Goal: Task Accomplishment & Management: Use online tool/utility

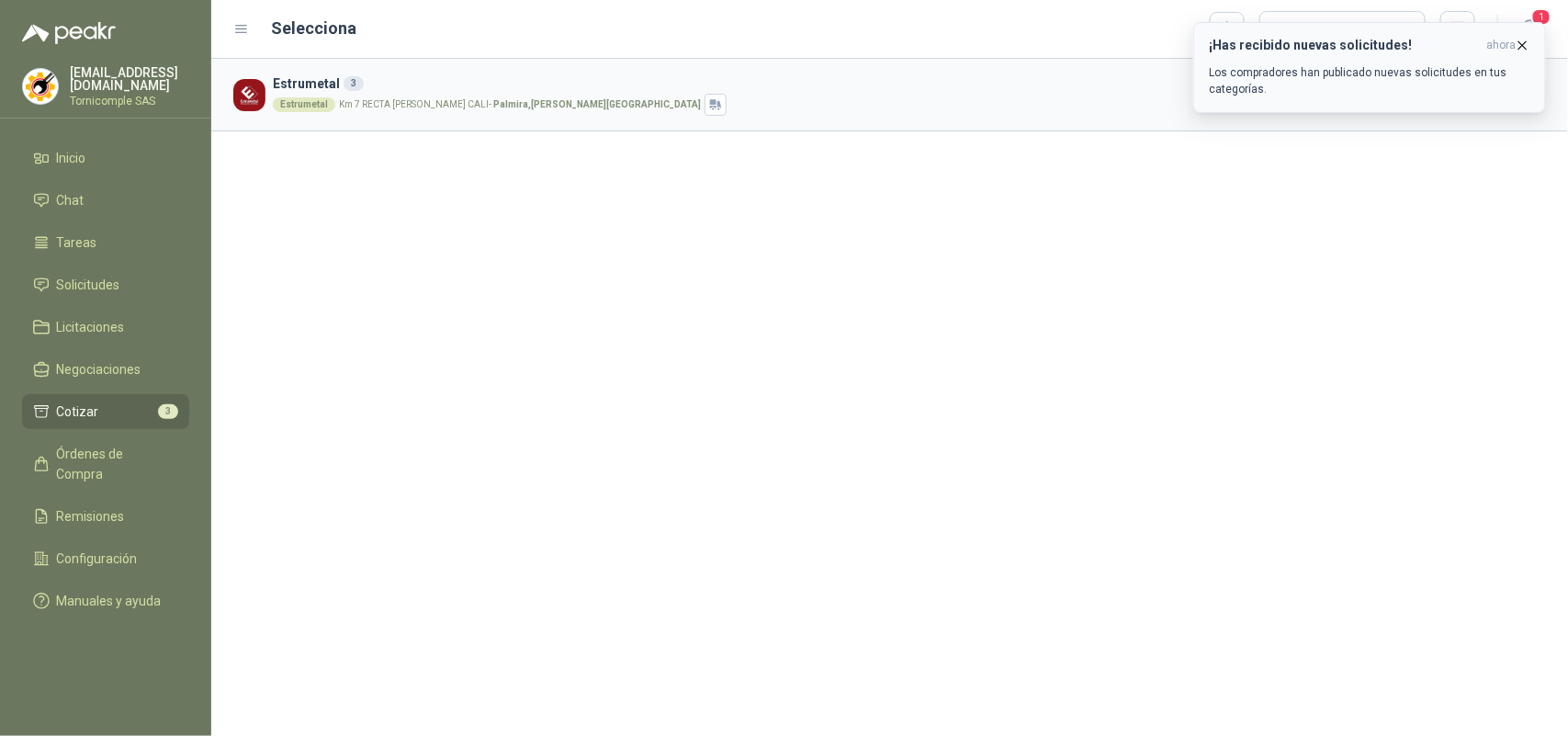
click at [1529, 44] on icon "button" at bounding box center [1522, 45] width 15 height 15
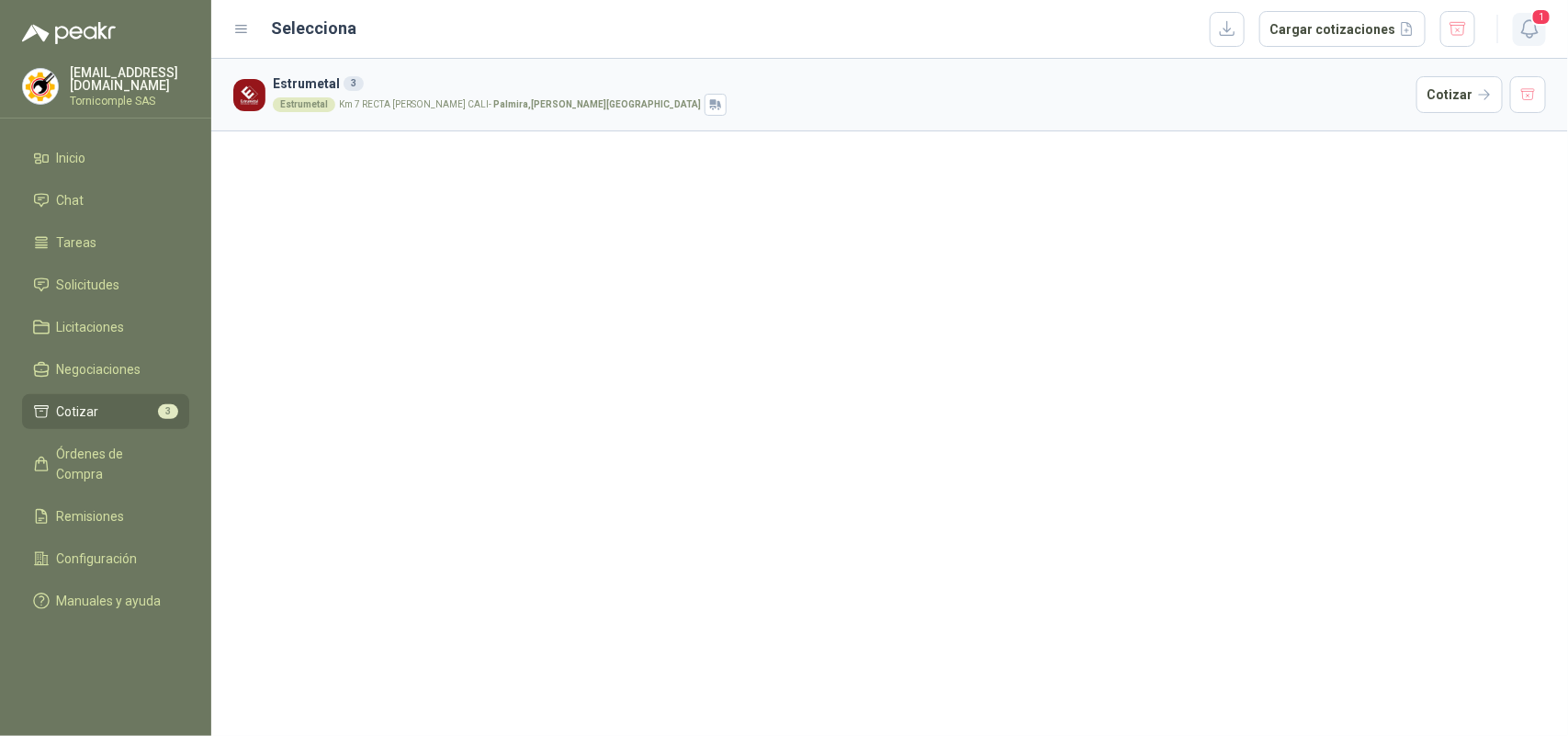
click at [1529, 34] on icon "button" at bounding box center [1529, 29] width 15 height 17
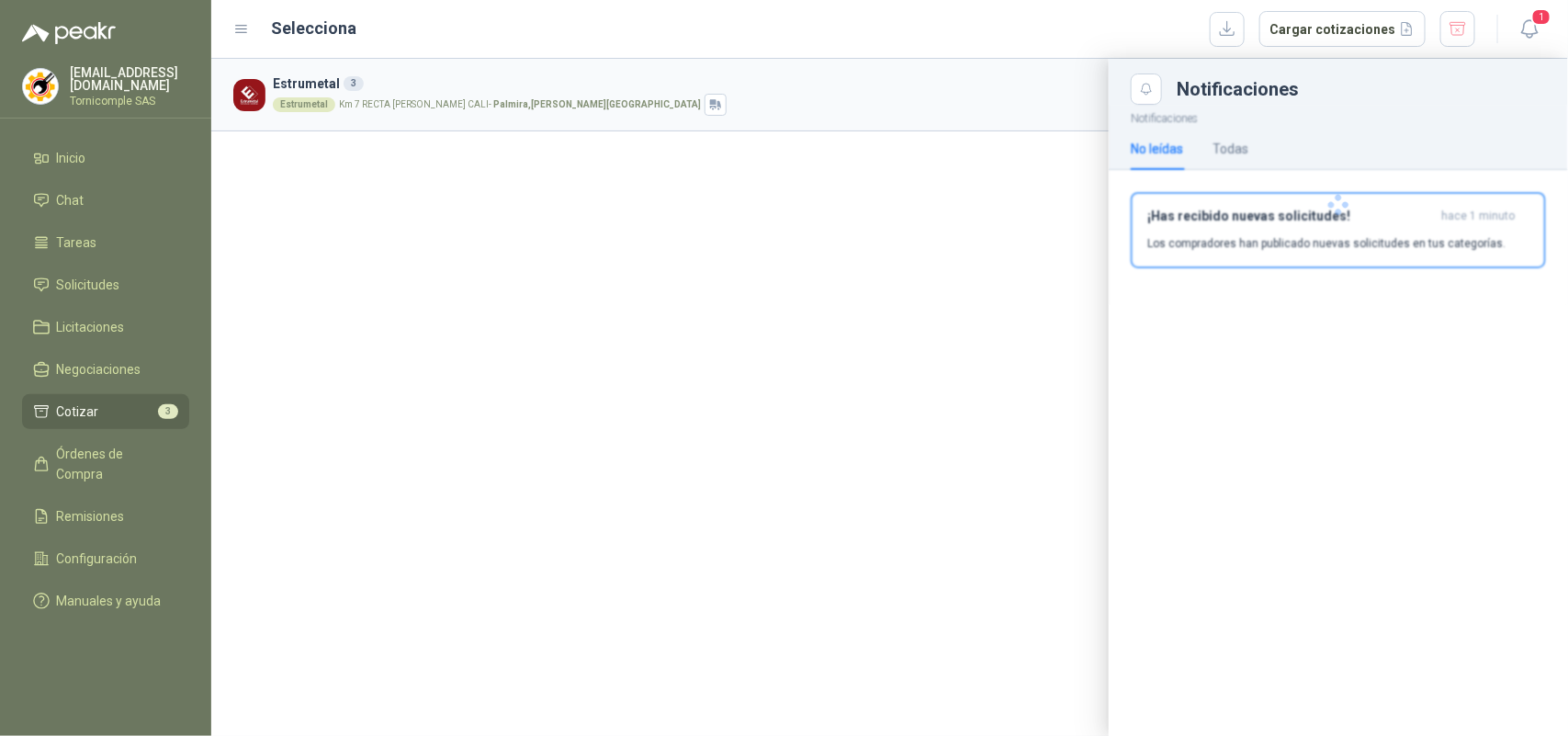
click at [1430, 226] on div at bounding box center [1338, 205] width 459 height 201
click at [1430, 226] on div "¡Has recibido nuevas solicitudes! hace 1 minuto Los compradores han publicado n…" at bounding box center [1339, 230] width 382 height 43
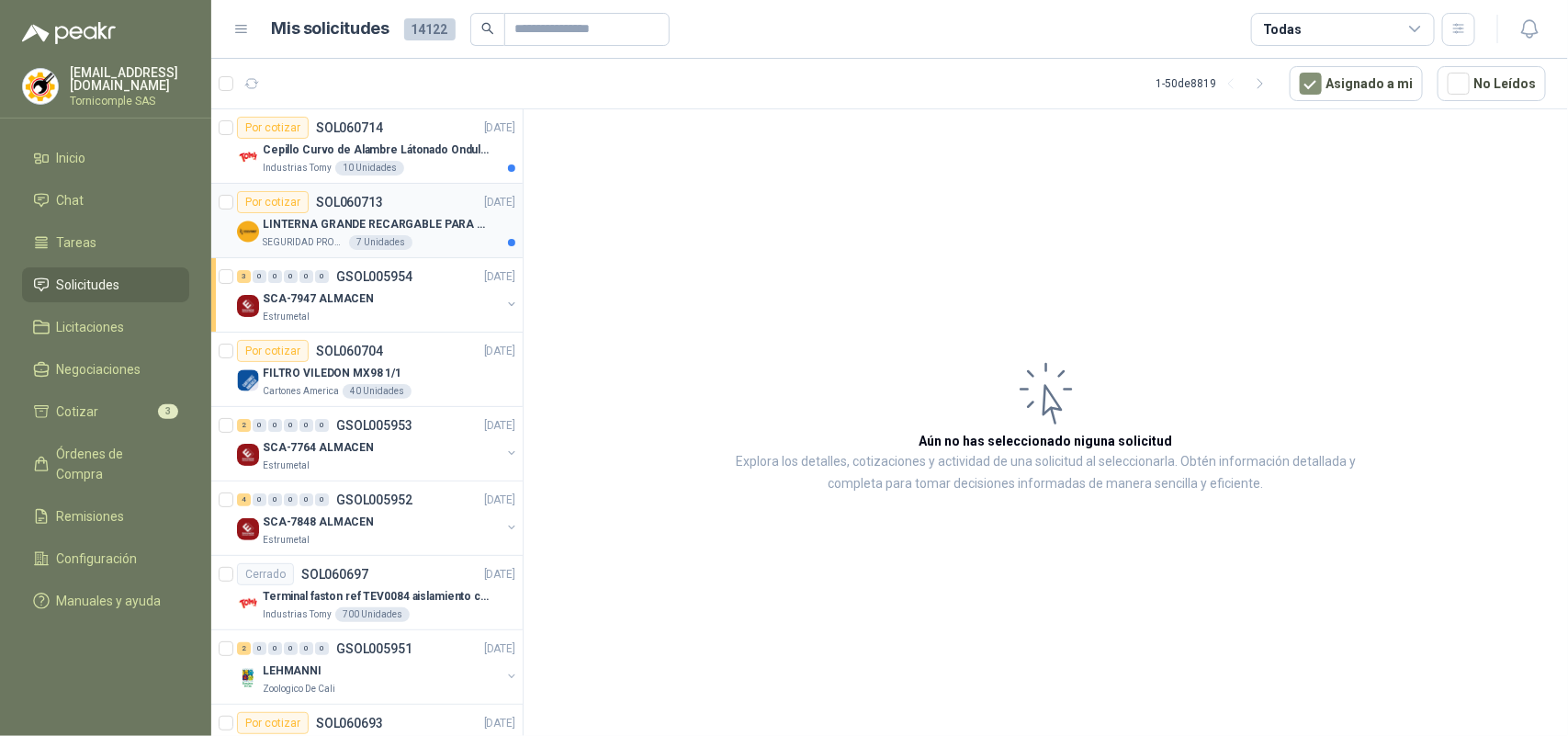
click at [381, 234] on div "LINTERNA GRANDE RECARGABLE PARA ESPACIOS ABIERTOS 100-150MTS" at bounding box center [389, 224] width 253 height 22
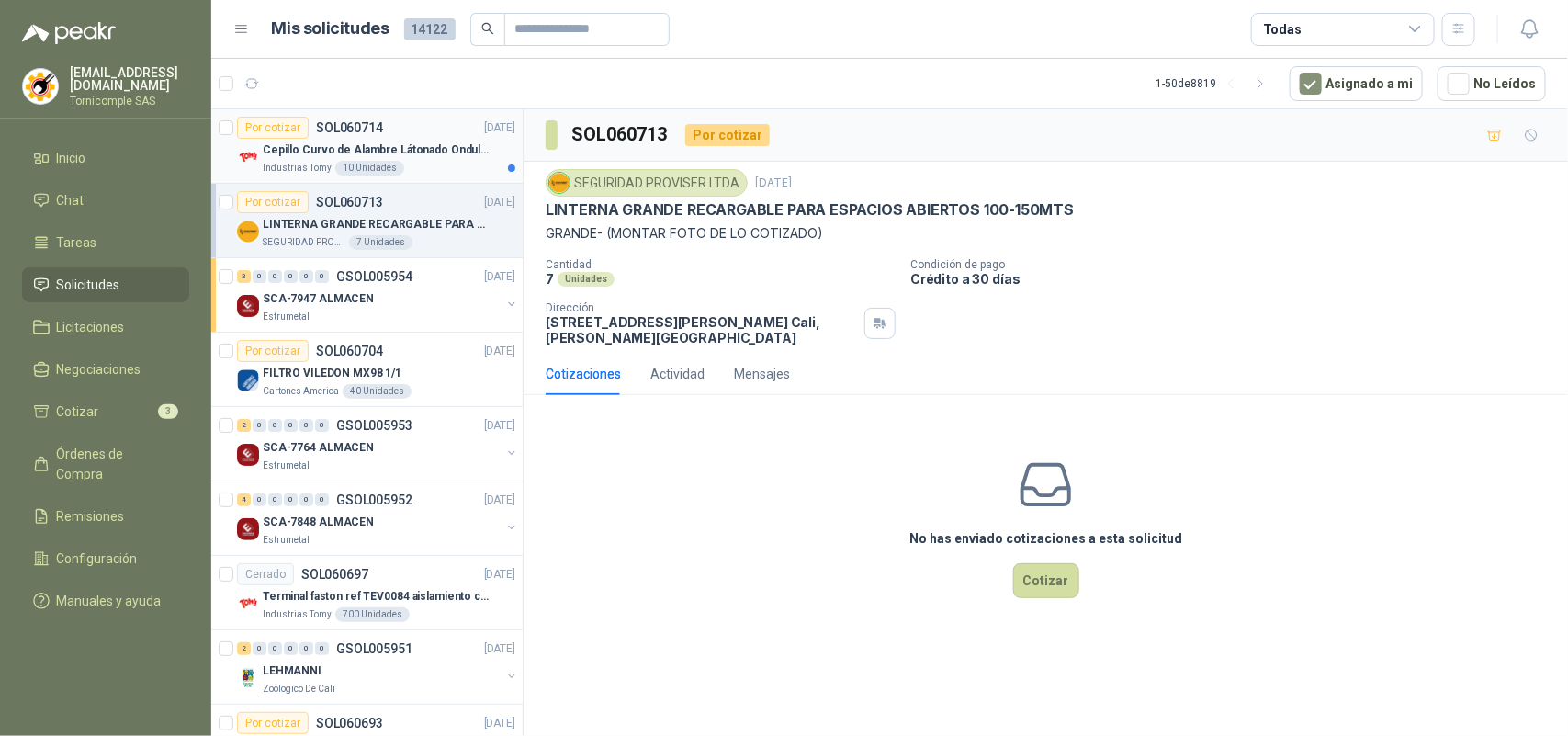
click at [342, 144] on p "Cepillo Curvo de Alambre Látonado Ondulado con Mango Truper" at bounding box center [377, 150] width 229 height 17
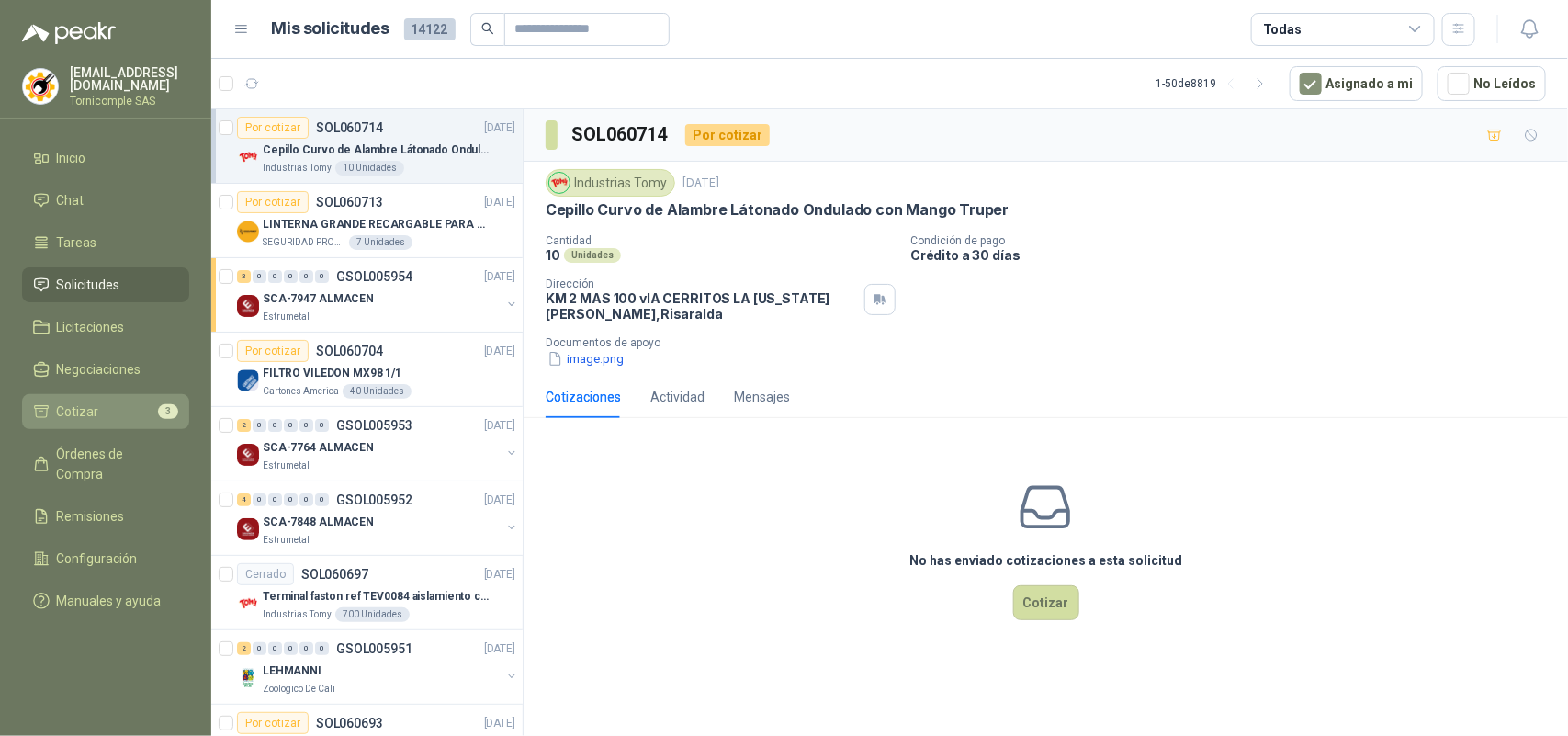
click at [107, 402] on li "Cotizar 3" at bounding box center [105, 411] width 145 height 20
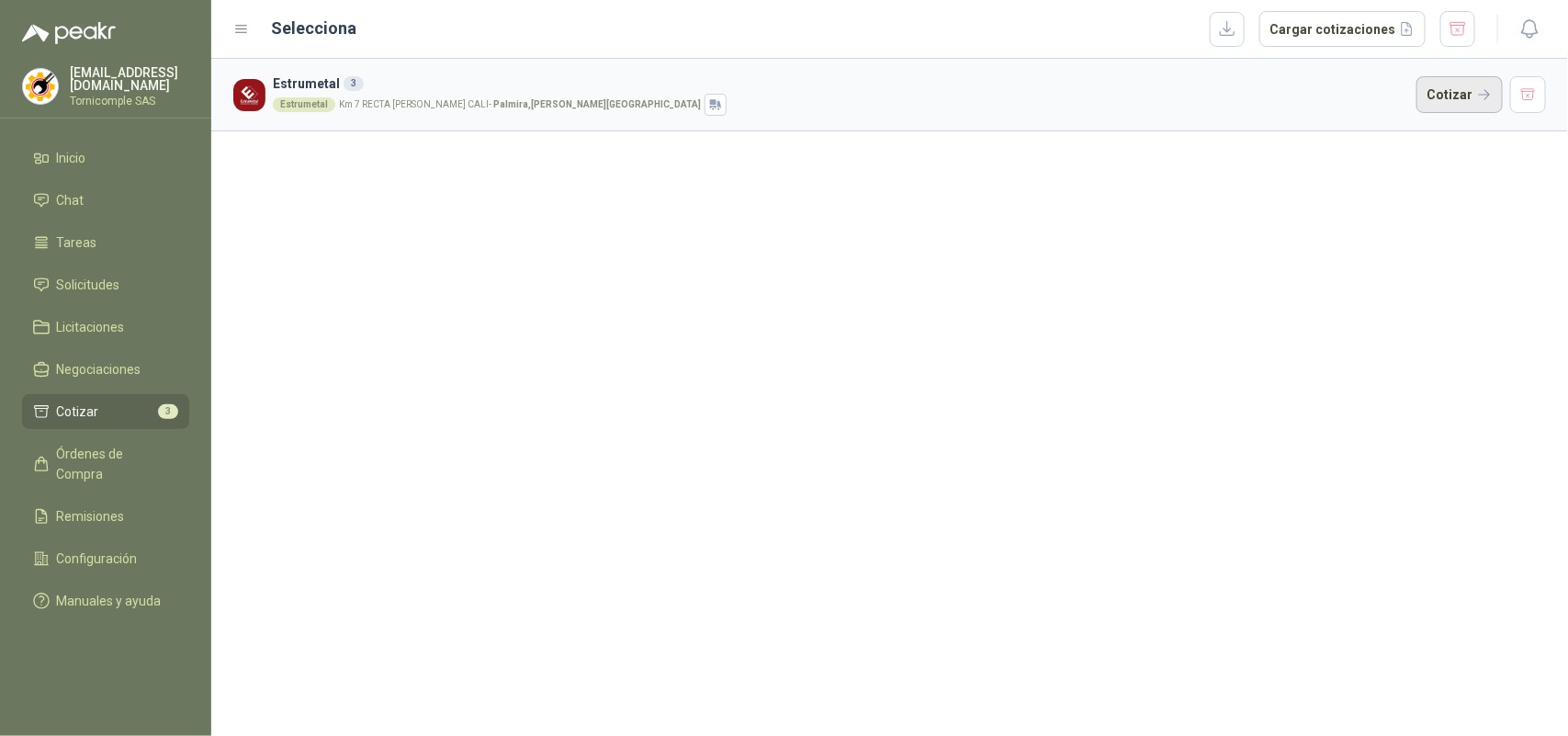
click at [1435, 95] on button "Cotizar" at bounding box center [1459, 94] width 86 height 37
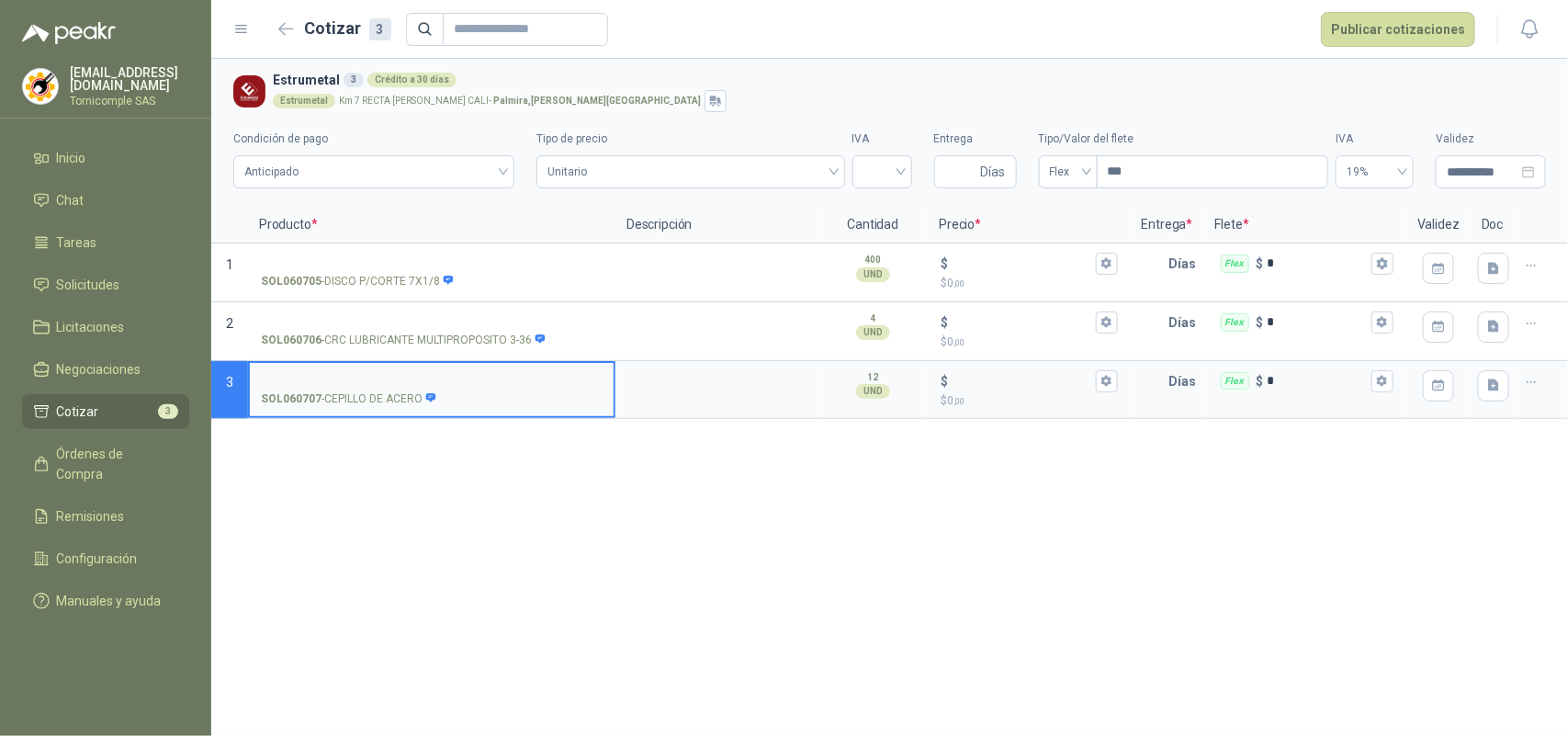
click at [664, 586] on div "**********" at bounding box center [889, 397] width 1357 height 677
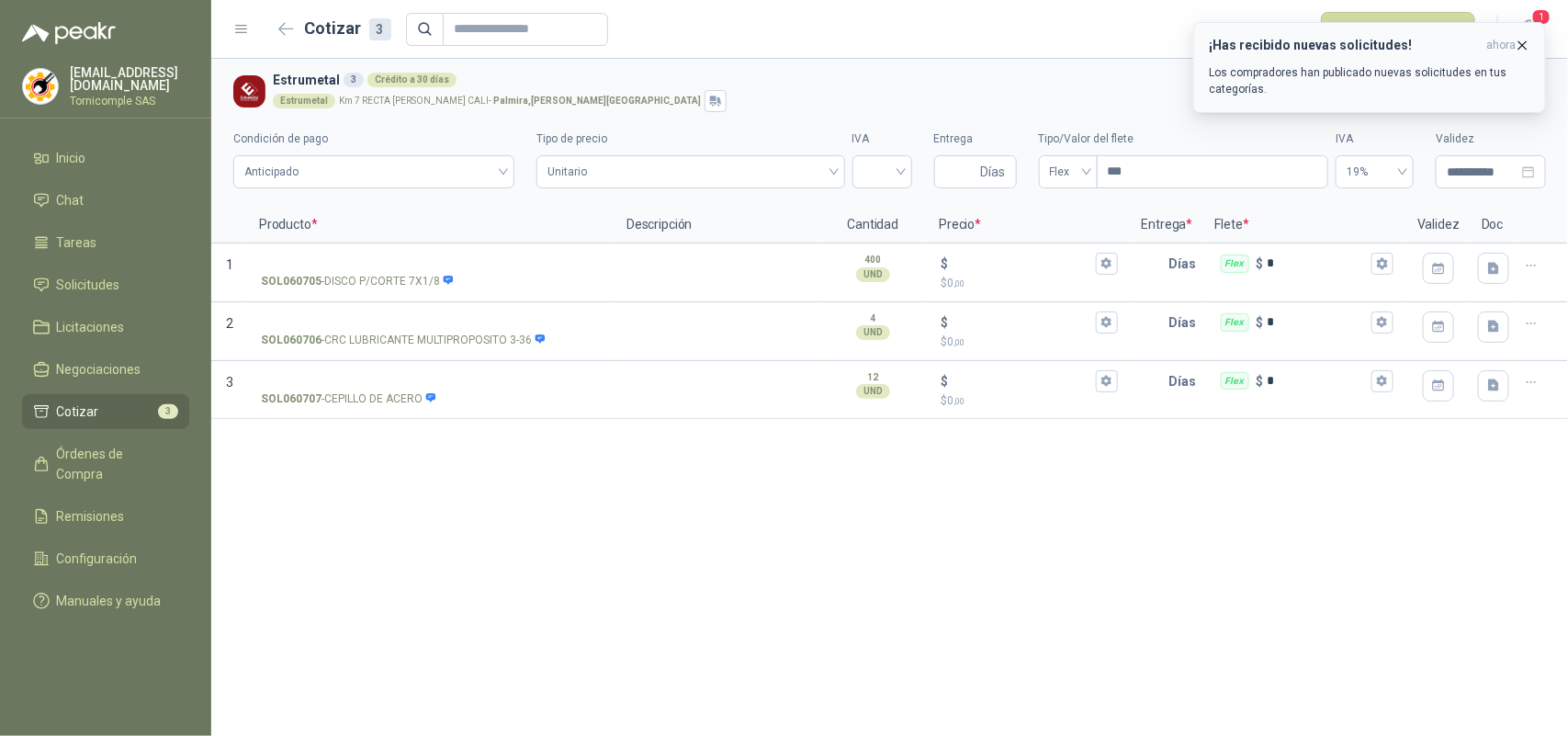
click at [1522, 46] on icon "button" at bounding box center [1523, 45] width 8 height 8
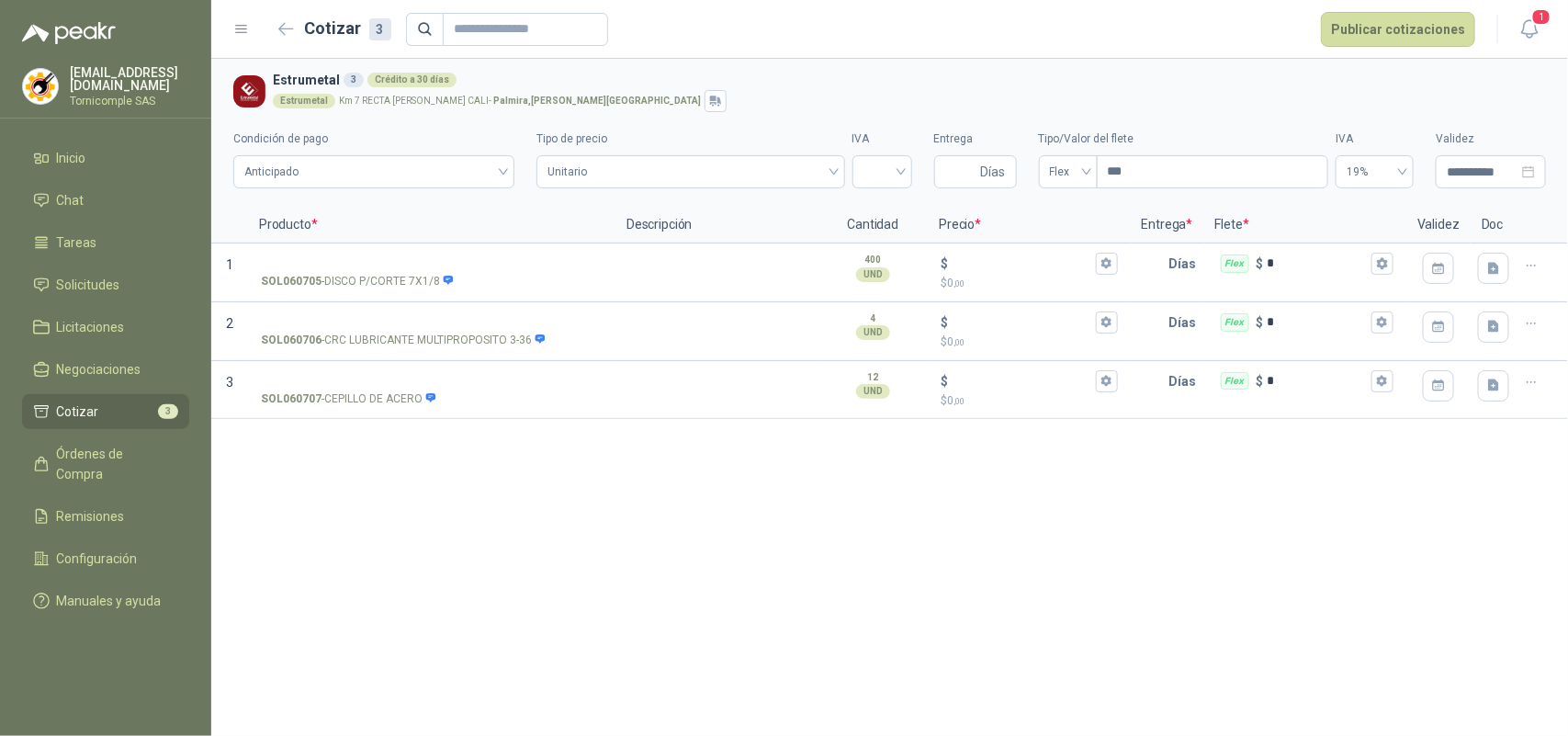
click at [1544, 24] on span "1" at bounding box center [1540, 17] width 20 height 17
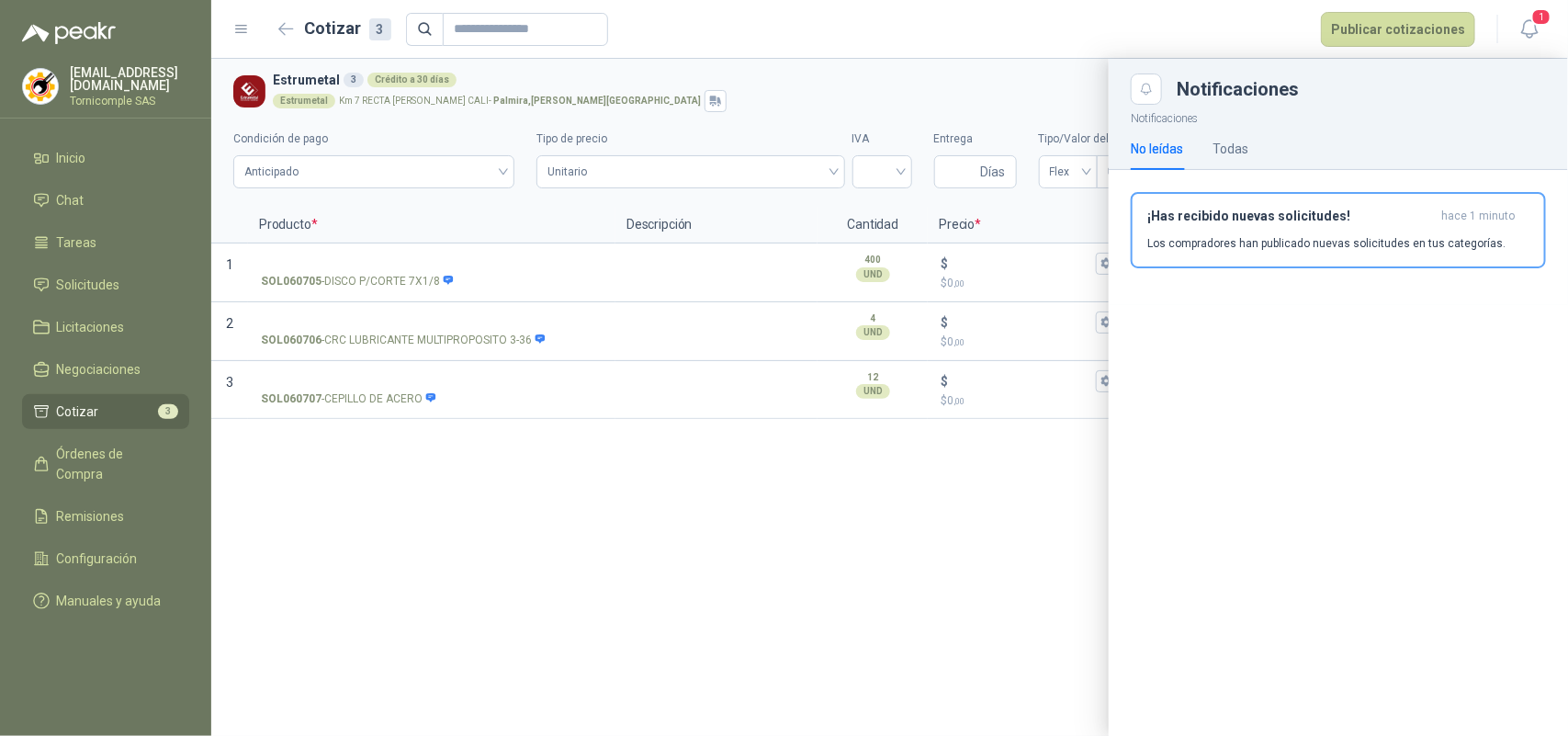
click at [1444, 241] on p "Los compradores han publicado nuevas solicitudes en tus categorías." at bounding box center [1326, 243] width 358 height 16
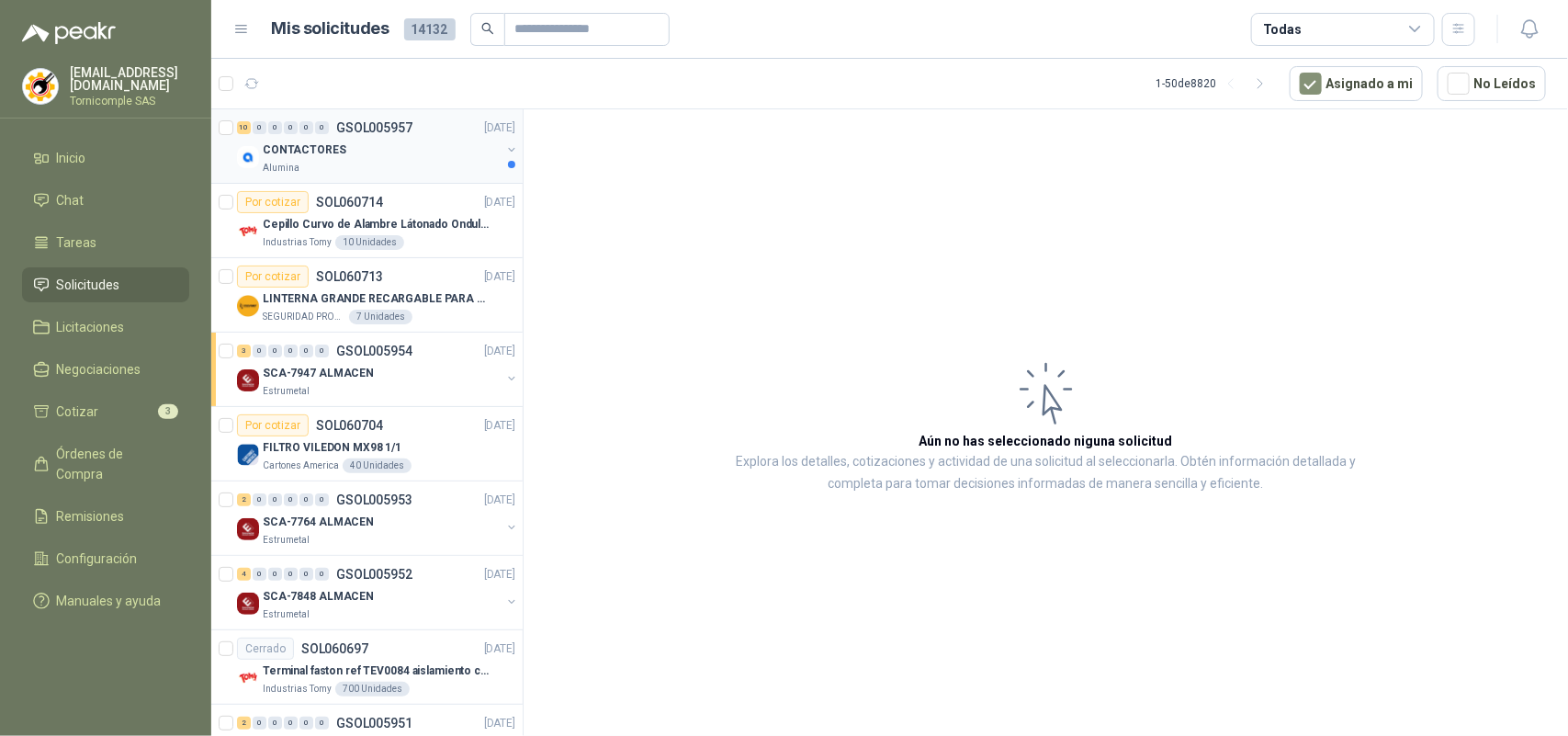
click at [356, 139] on div "CONTACTORES" at bounding box center [382, 149] width 238 height 22
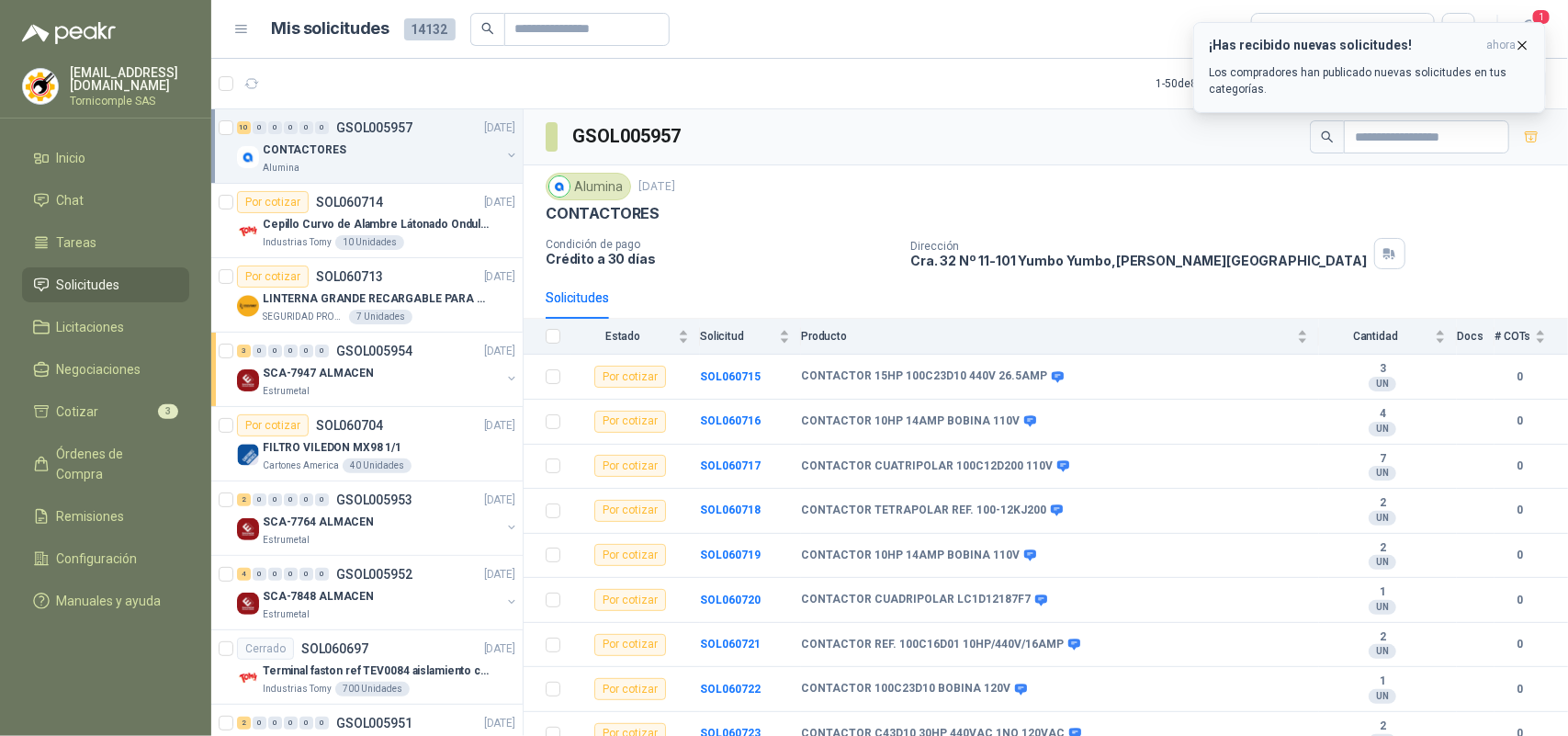
click at [1489, 60] on div "¡Has recibido nuevas solicitudes! ahora Los compradores han publicado nuevas so…" at bounding box center [1369, 67] width 322 height 60
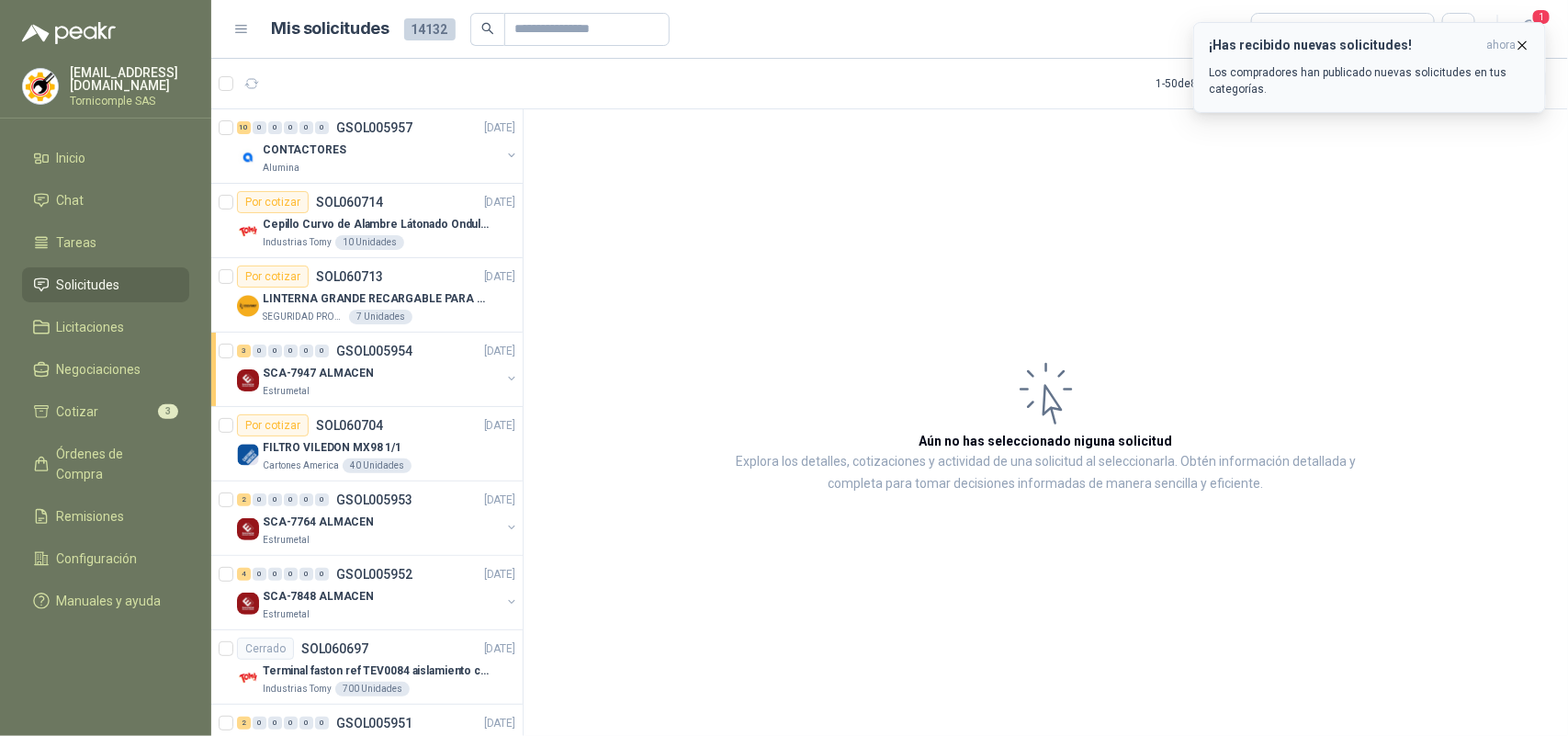
click at [1518, 37] on icon "button" at bounding box center [1522, 45] width 15 height 15
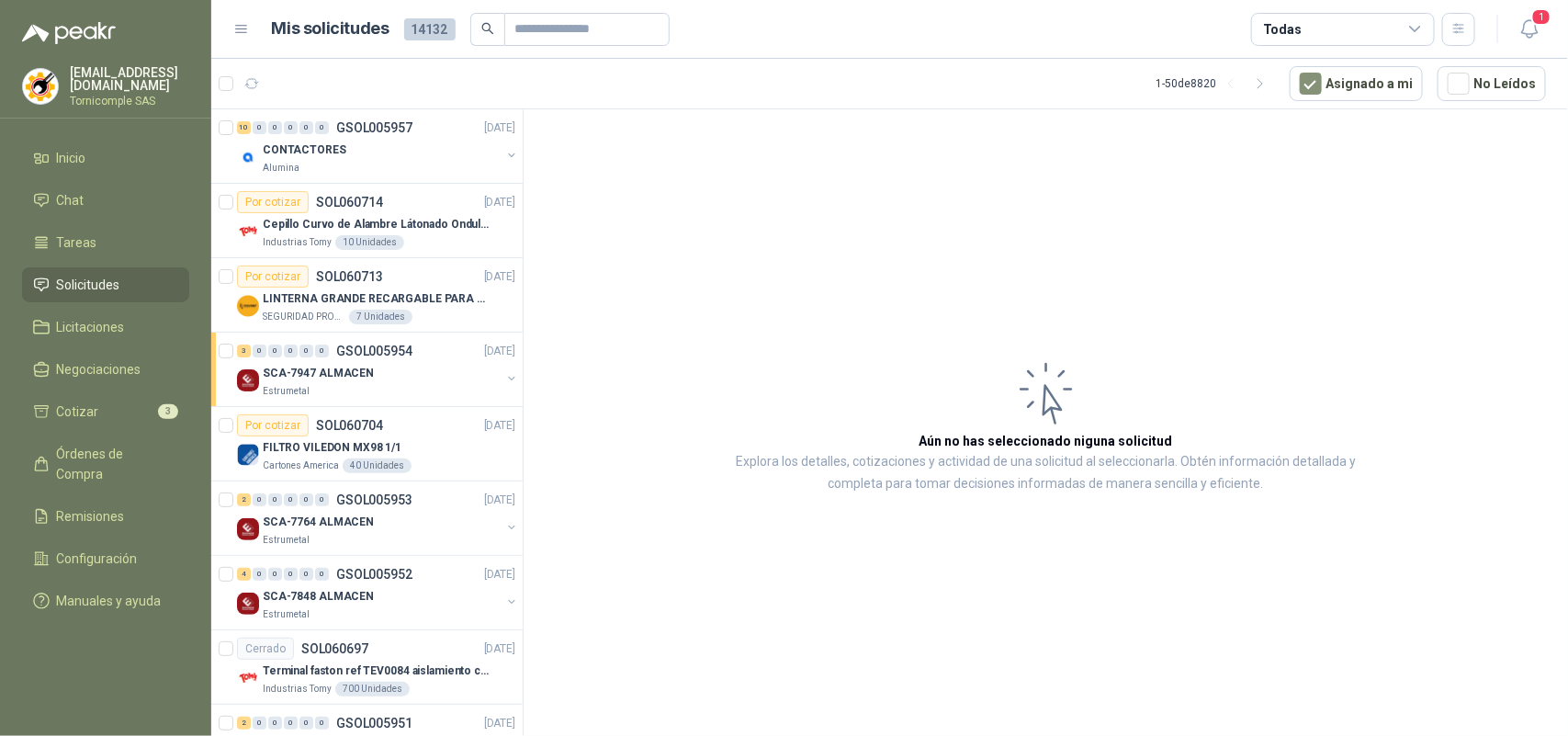
click at [1535, 31] on icon "button" at bounding box center [1529, 29] width 15 height 17
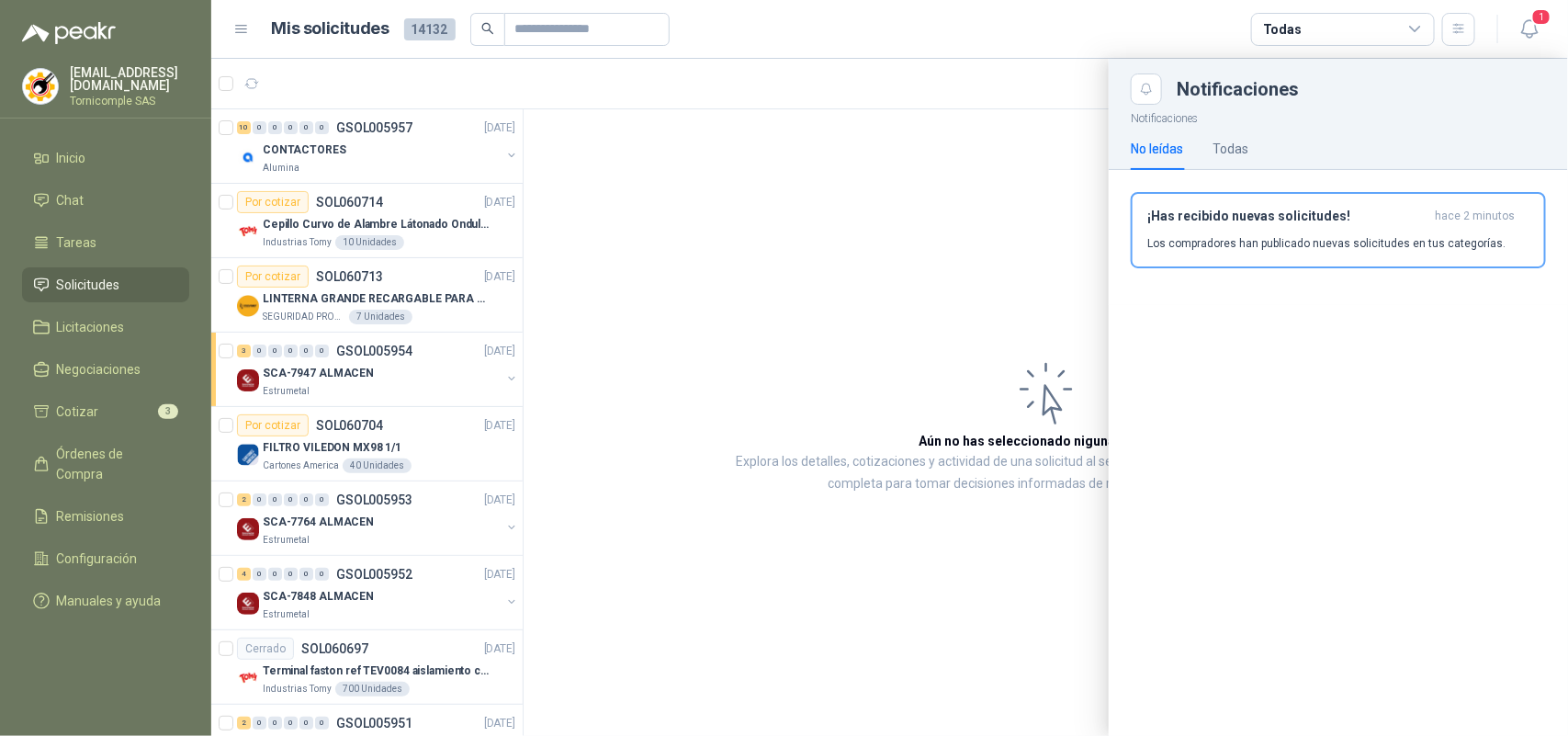
click at [1458, 267] on div "¡Has recibido nuevas solicitudes! hace 2 minutos Los compradores han publicado …" at bounding box center [1338, 237] width 459 height 135
click at [1452, 246] on p "Los compradores han publicado nuevas solicitudes en tus categorías." at bounding box center [1326, 243] width 358 height 16
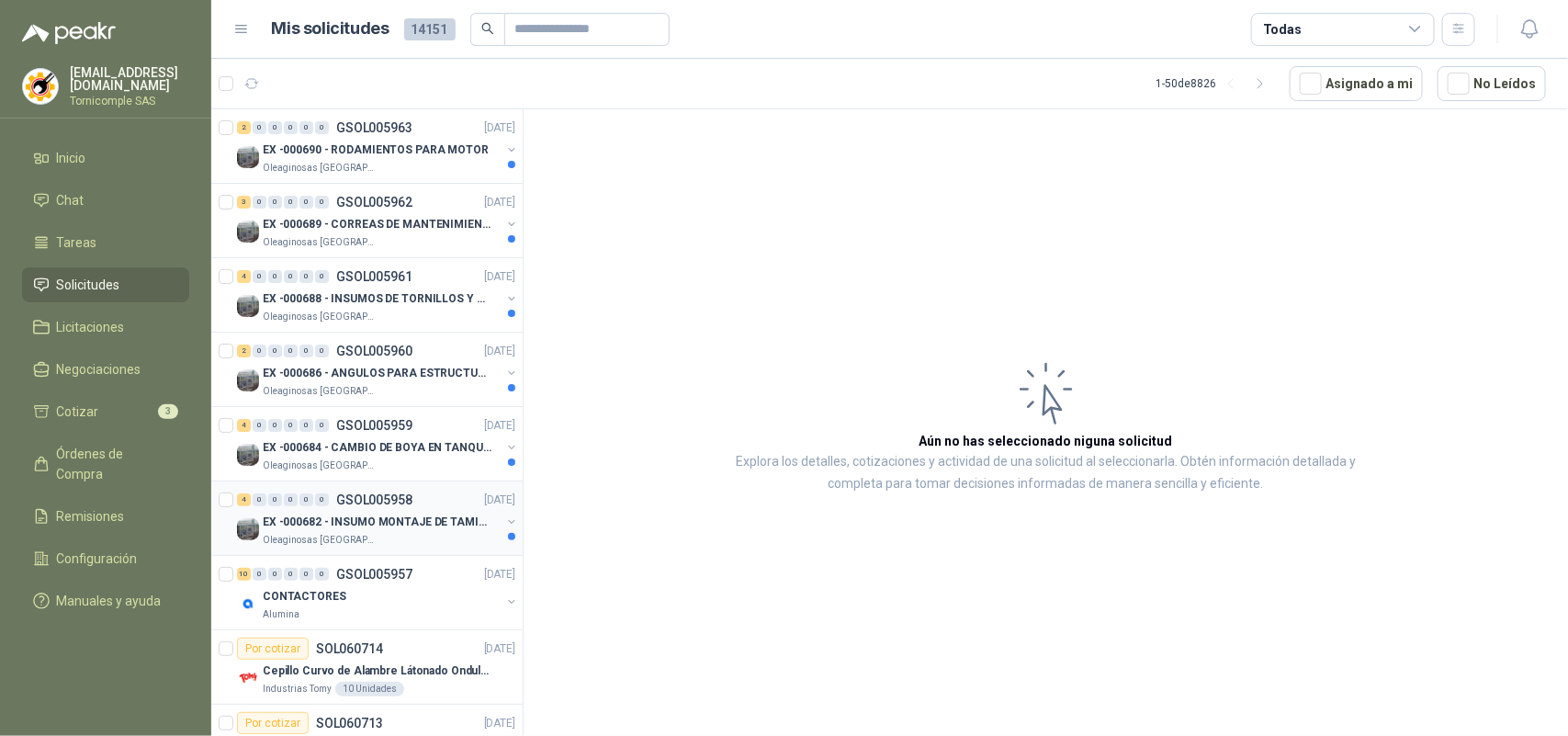
click at [397, 529] on p "EX -000682 - INSUMO MONTAJE DE TAMIZ DE LICOR DE P" at bounding box center [377, 523] width 229 height 17
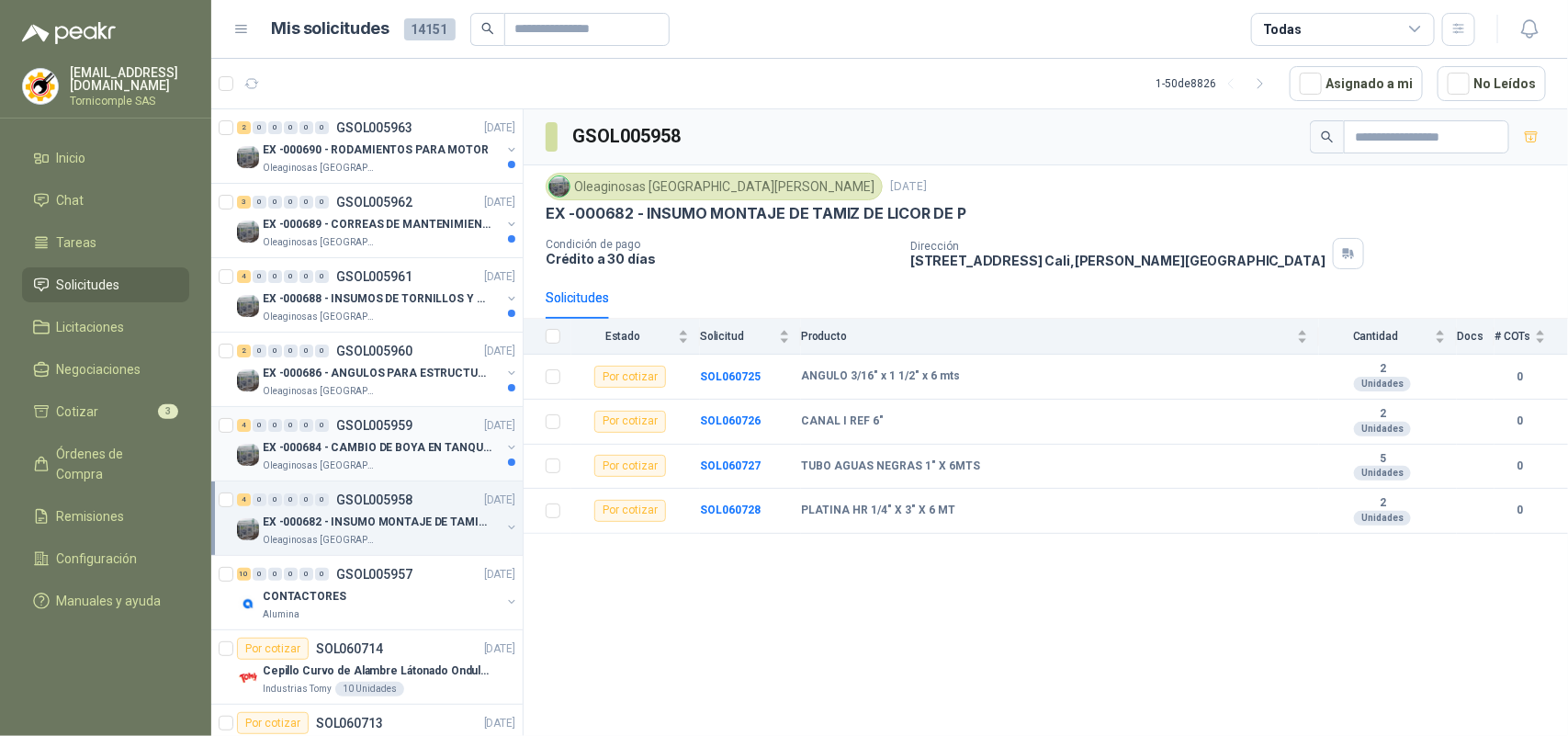
click at [392, 466] on div "Oleaginosas [GEOGRAPHIC_DATA][PERSON_NAME]" at bounding box center [382, 465] width 238 height 14
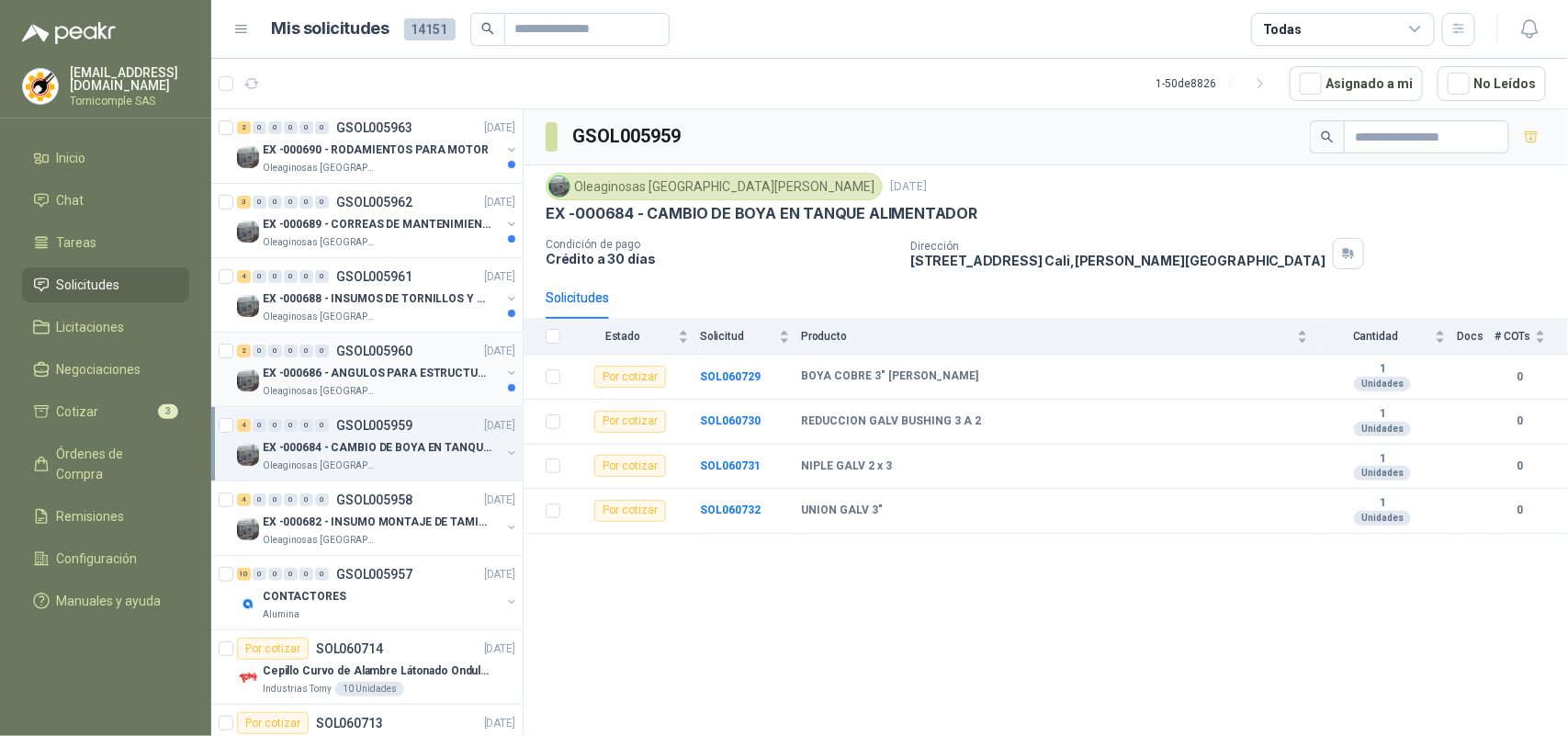
click at [393, 364] on div "EX -000686 - ANGULOS PARA ESTRUCTURAS DE FOSA DE L" at bounding box center [382, 373] width 238 height 22
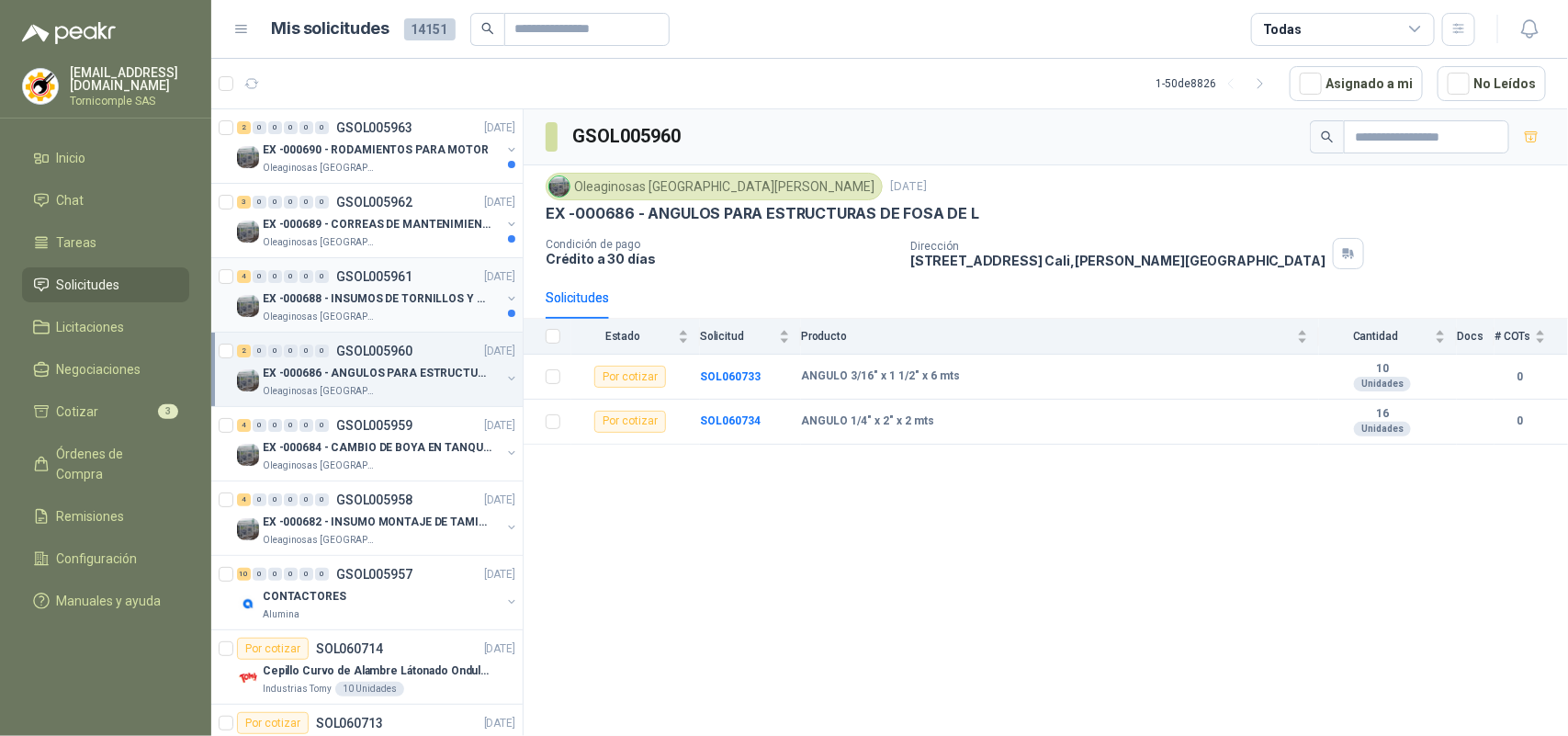
click at [397, 299] on p "EX -000688 - INSUMOS DE TORNILLOS Y TUERCAS" at bounding box center [377, 299] width 229 height 17
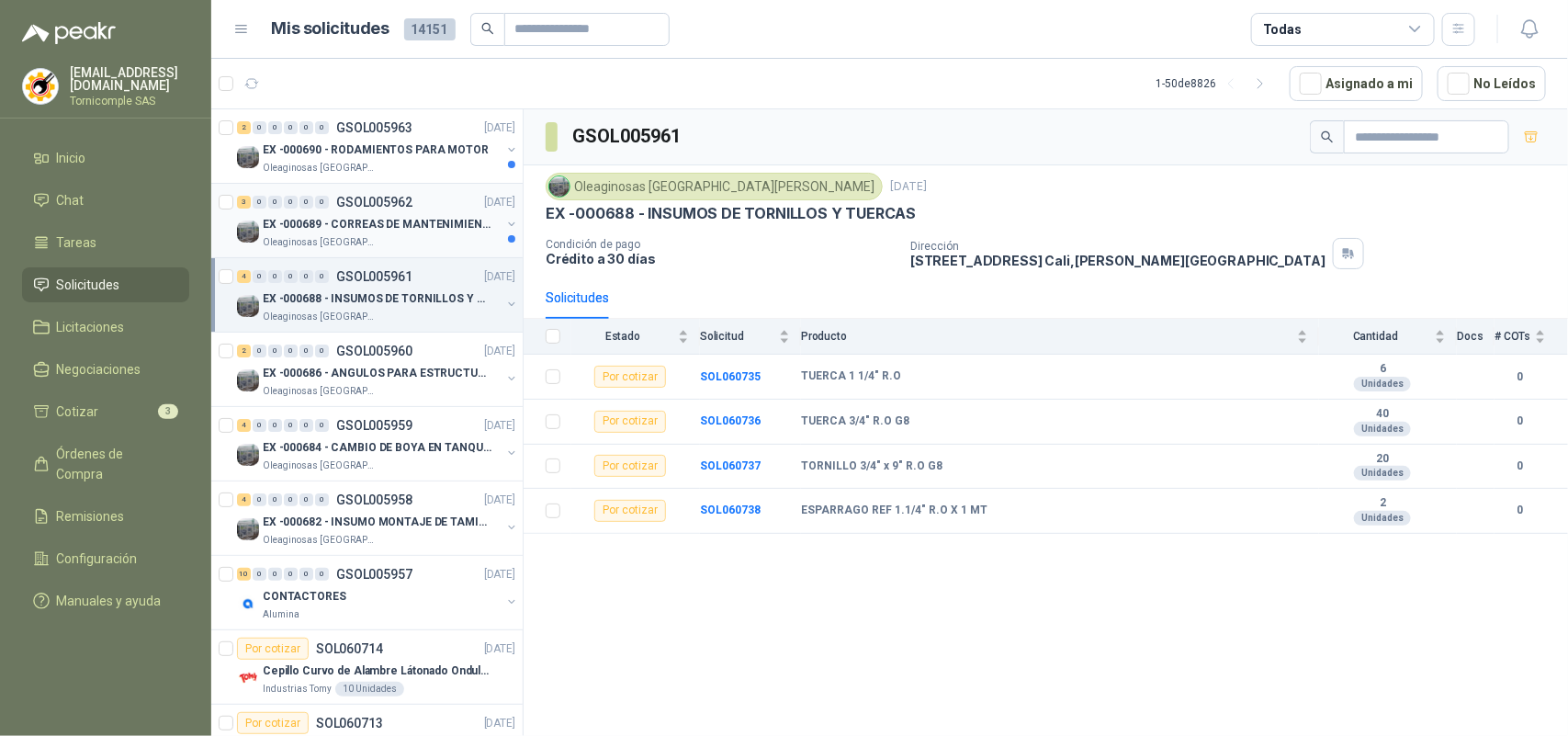
click at [360, 237] on p "Oleaginosas [GEOGRAPHIC_DATA][PERSON_NAME]" at bounding box center [321, 242] width 116 height 14
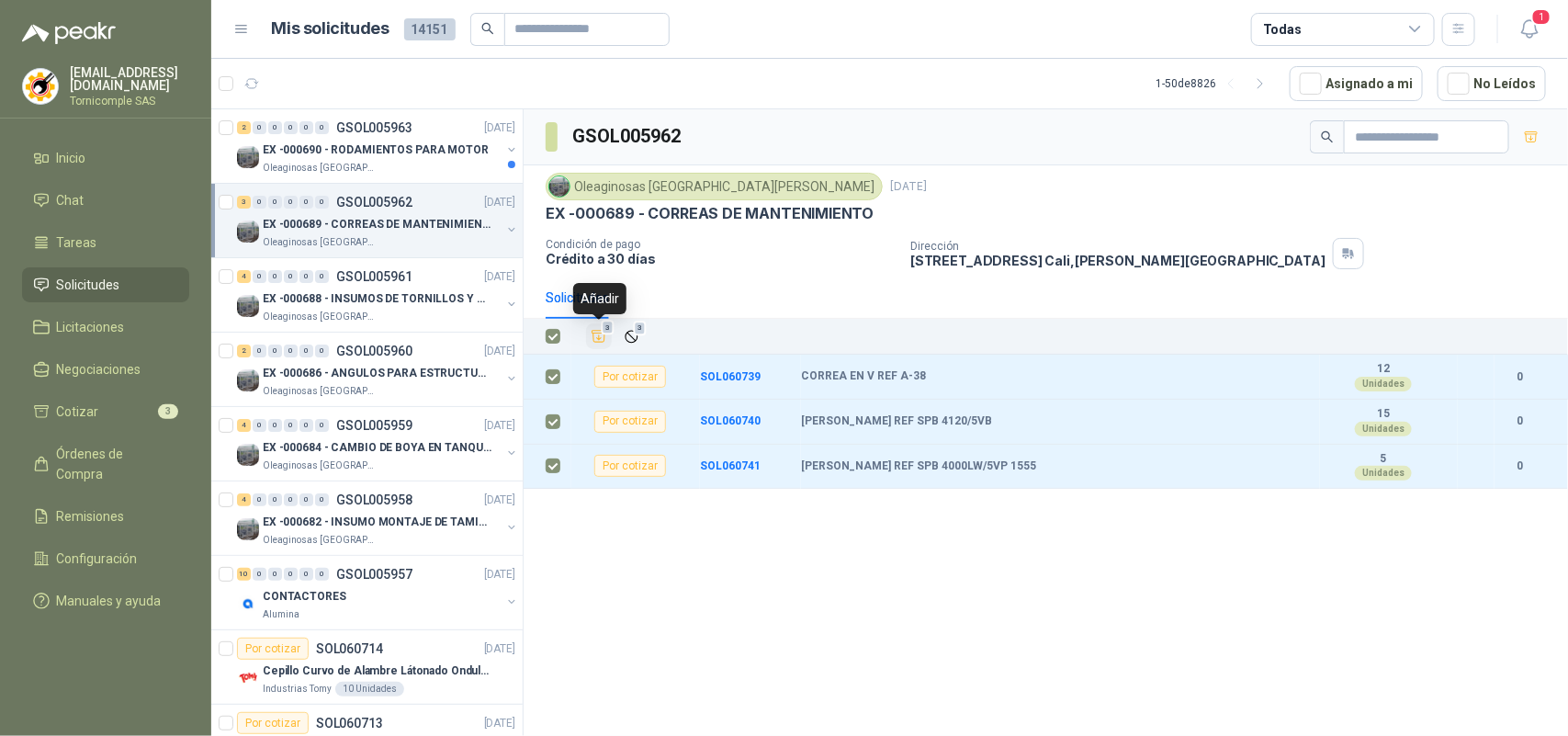
click at [597, 341] on icon "Añadir" at bounding box center [599, 336] width 13 height 12
click at [389, 155] on p "EX -000690 - RODAMIENTOS PARA MOTOR" at bounding box center [375, 150] width 226 height 17
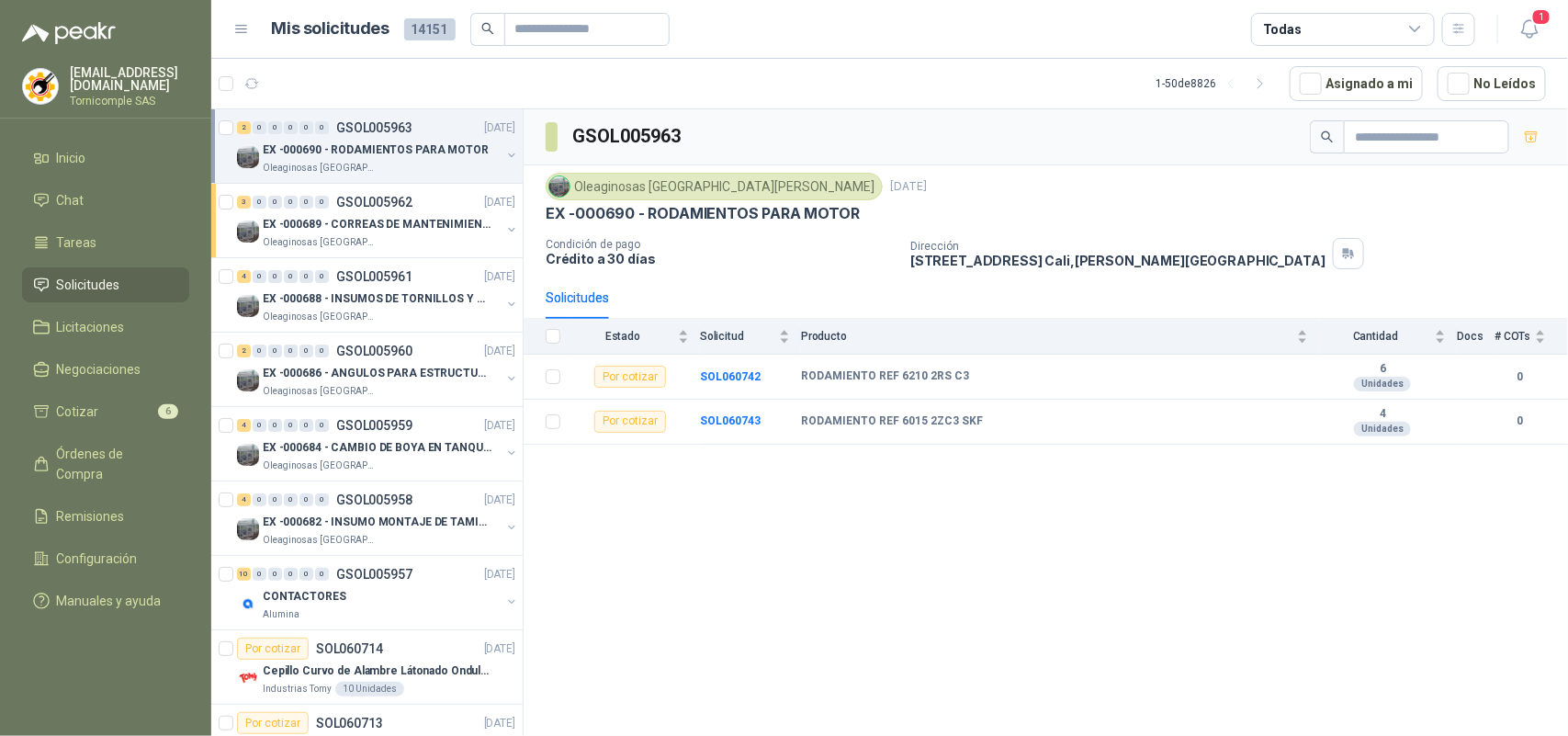
click at [111, 278] on span "Solicitudes" at bounding box center [88, 284] width 63 height 20
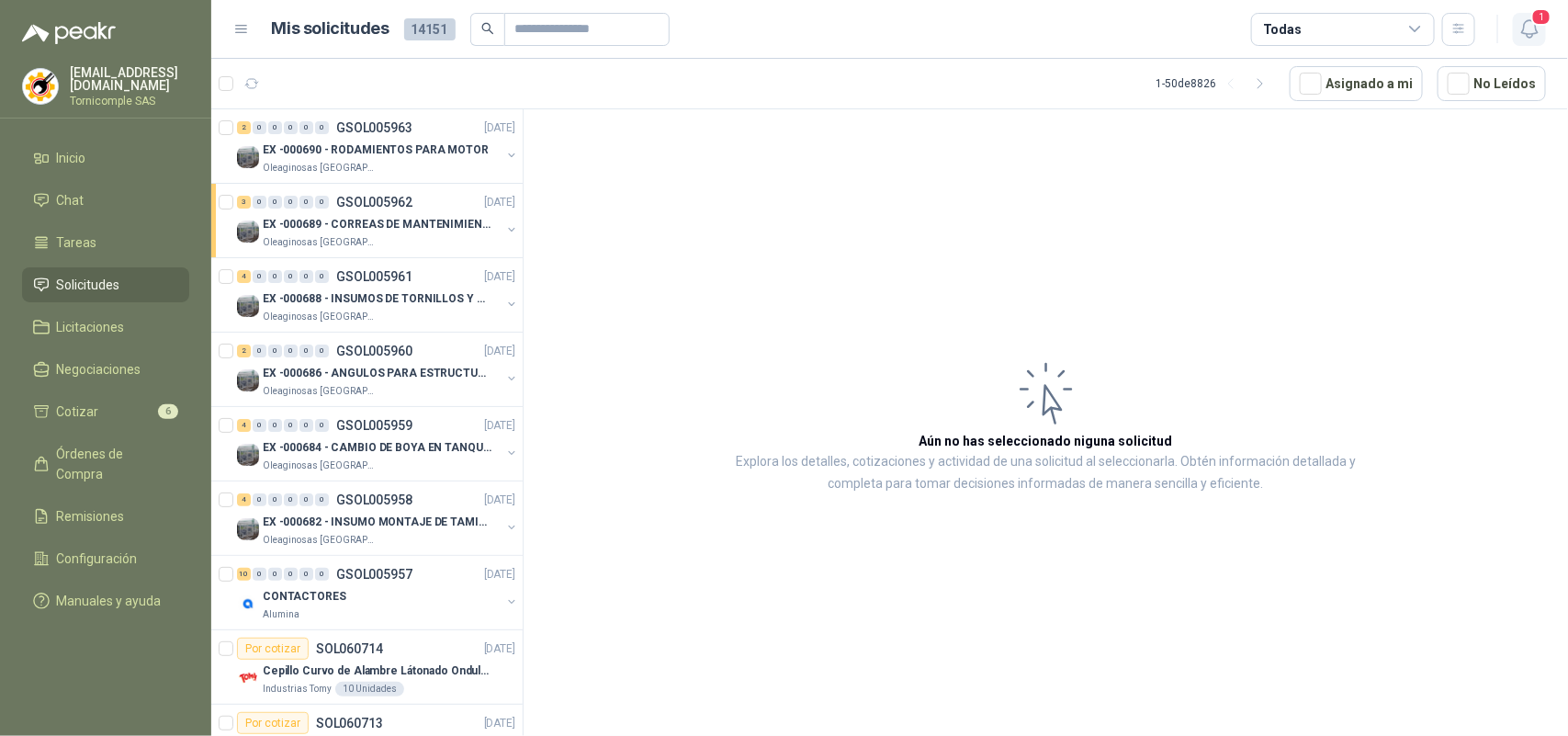
click at [1530, 37] on icon "button" at bounding box center [1529, 29] width 15 height 17
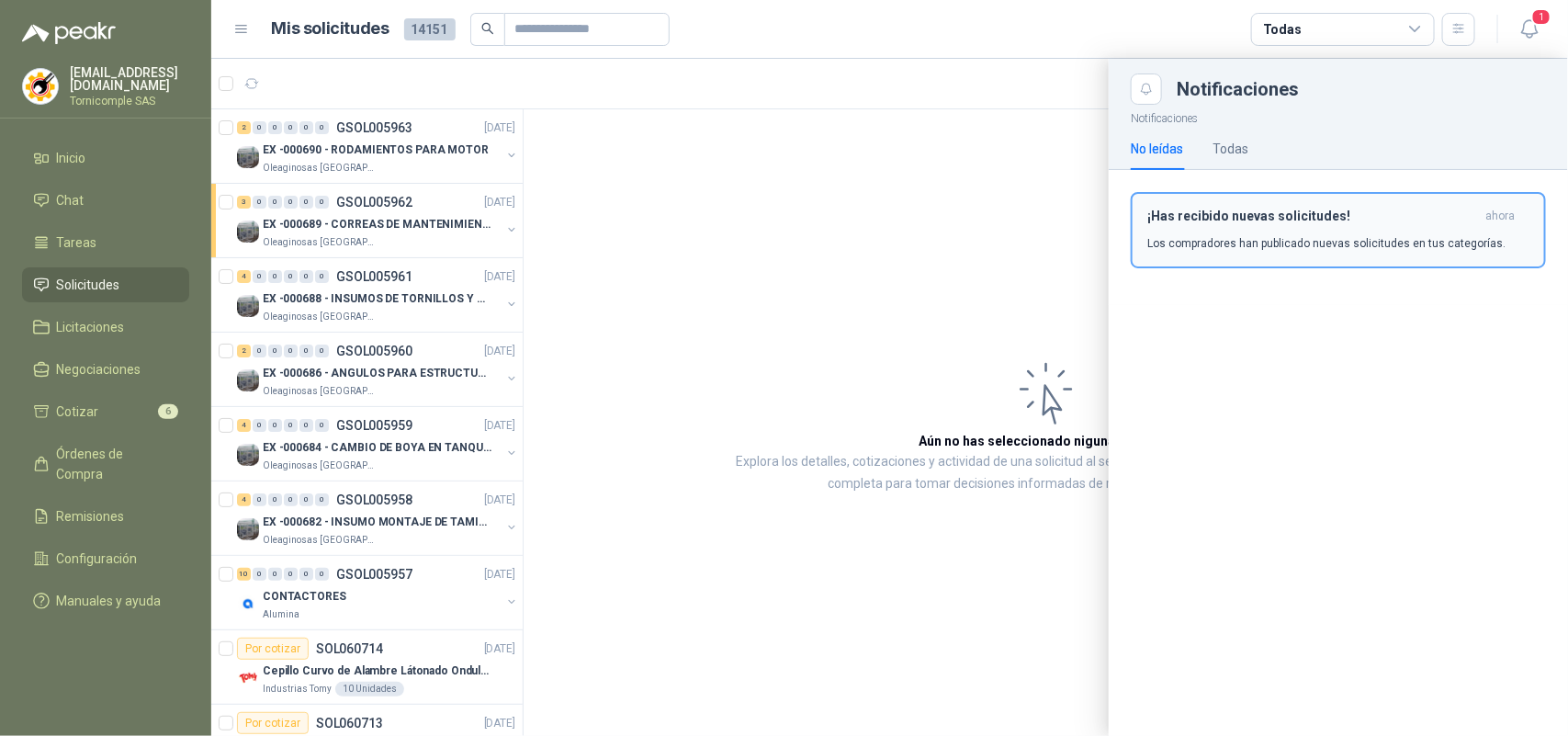
click at [1476, 219] on h3 "¡Has recibido nuevas solicitudes!" at bounding box center [1313, 216] width 330 height 15
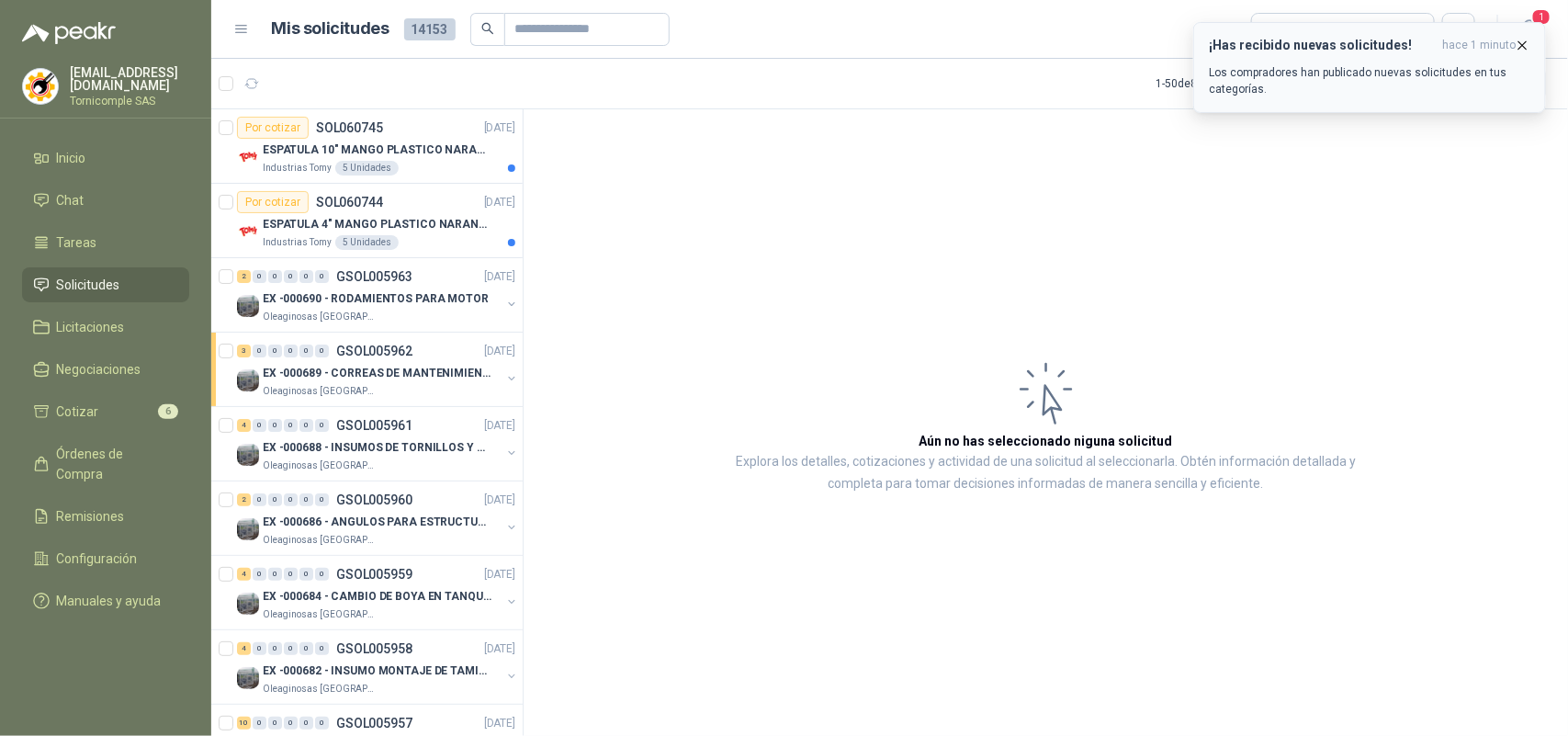
click at [1522, 48] on icon "button" at bounding box center [1522, 45] width 15 height 15
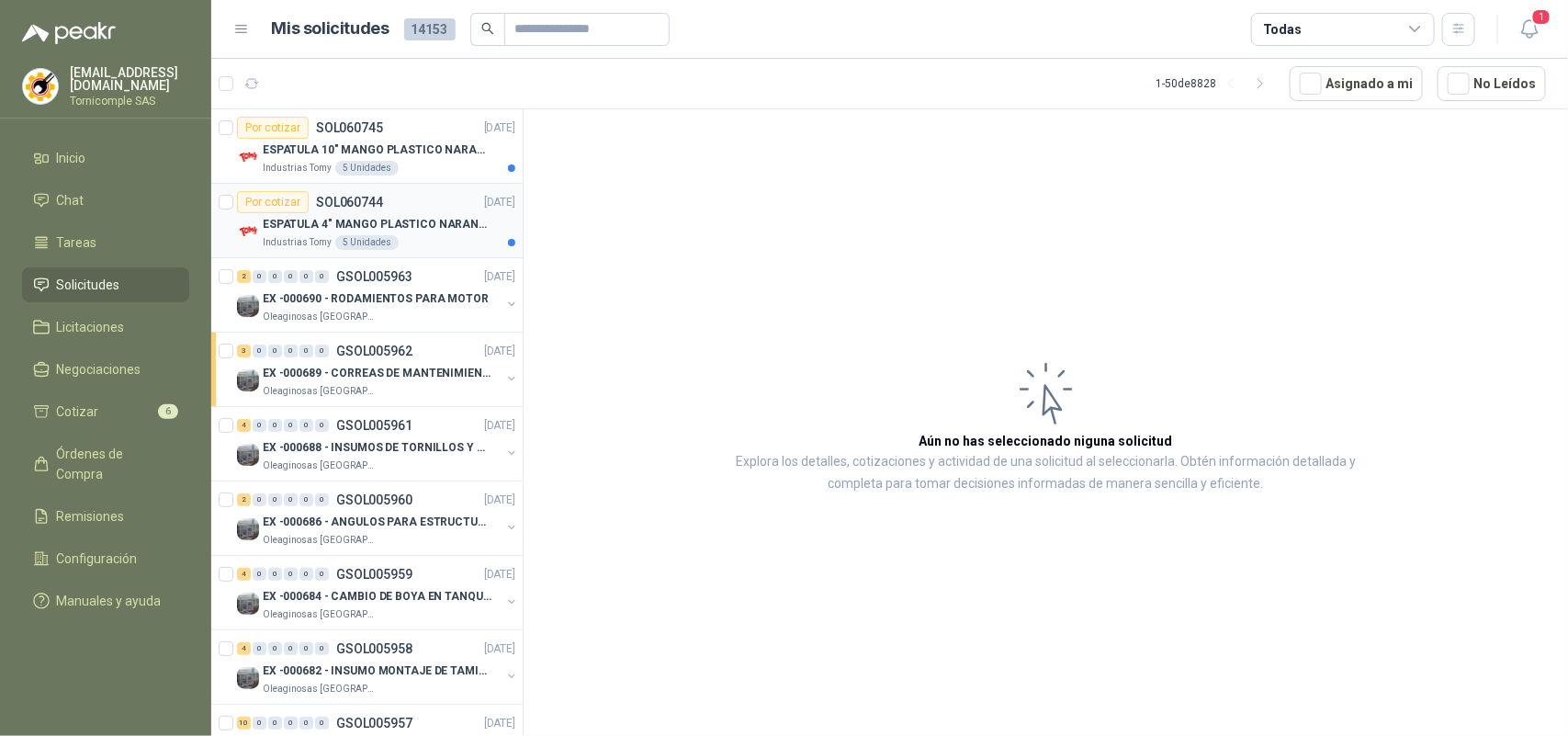
click at [464, 214] on div "ESPATULA 4" MANGO PLASTICO NARANJA MARCA TRUPPER" at bounding box center [389, 224] width 253 height 22
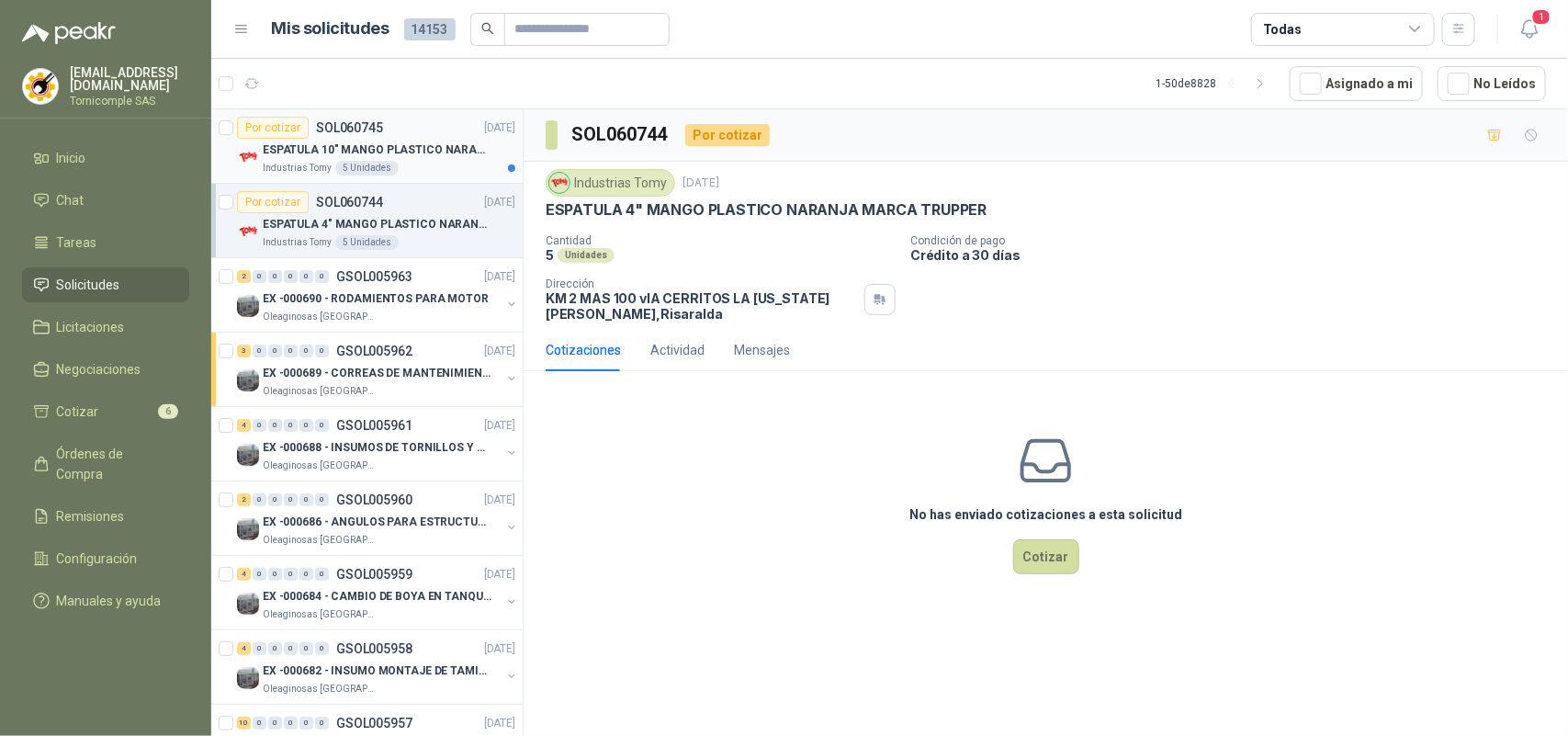
click at [470, 157] on p "ESPATULA 10" MANGO PLASTICO NARANJA MARCA TRUPPER" at bounding box center [377, 150] width 229 height 17
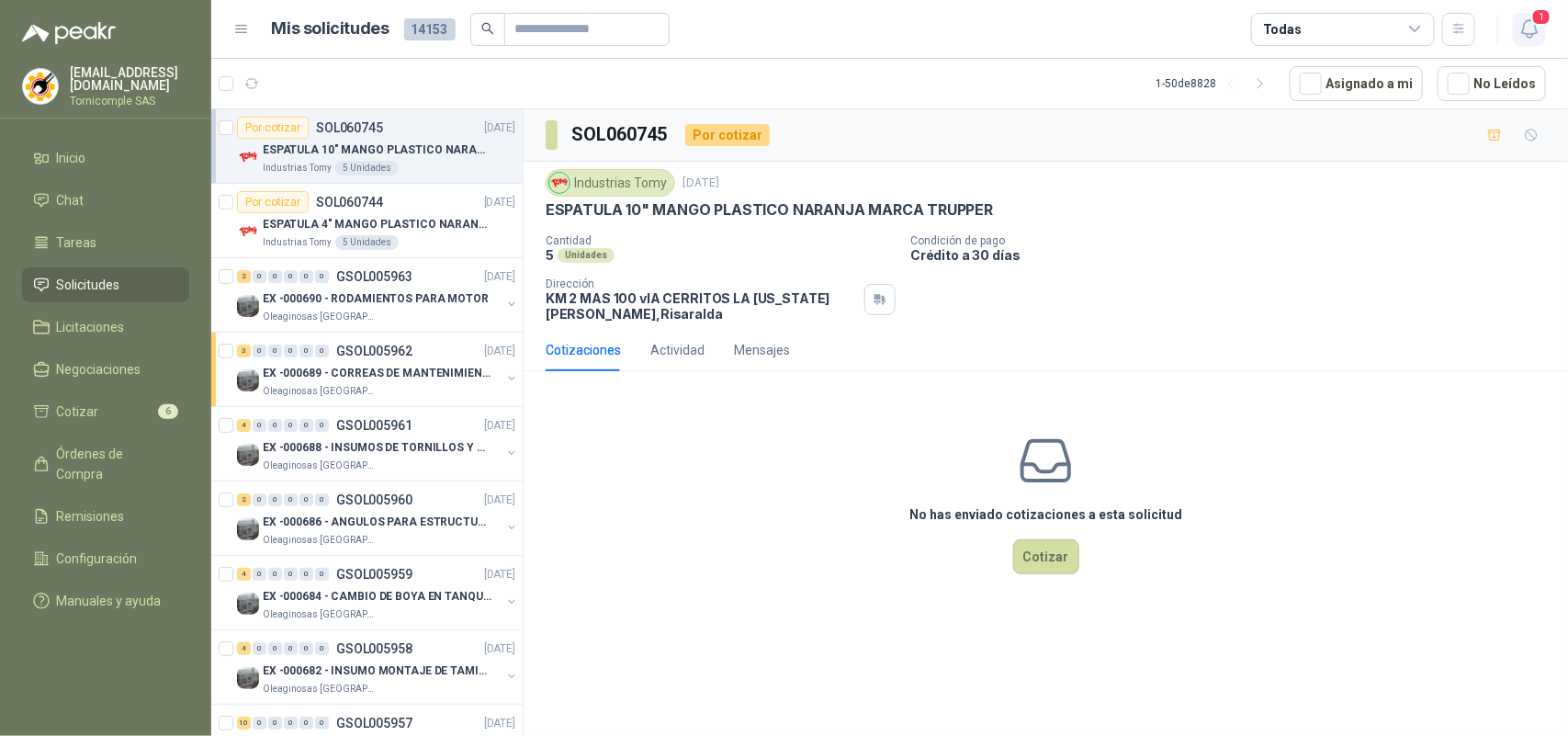
click at [1535, 38] on icon "button" at bounding box center [1530, 29] width 23 height 23
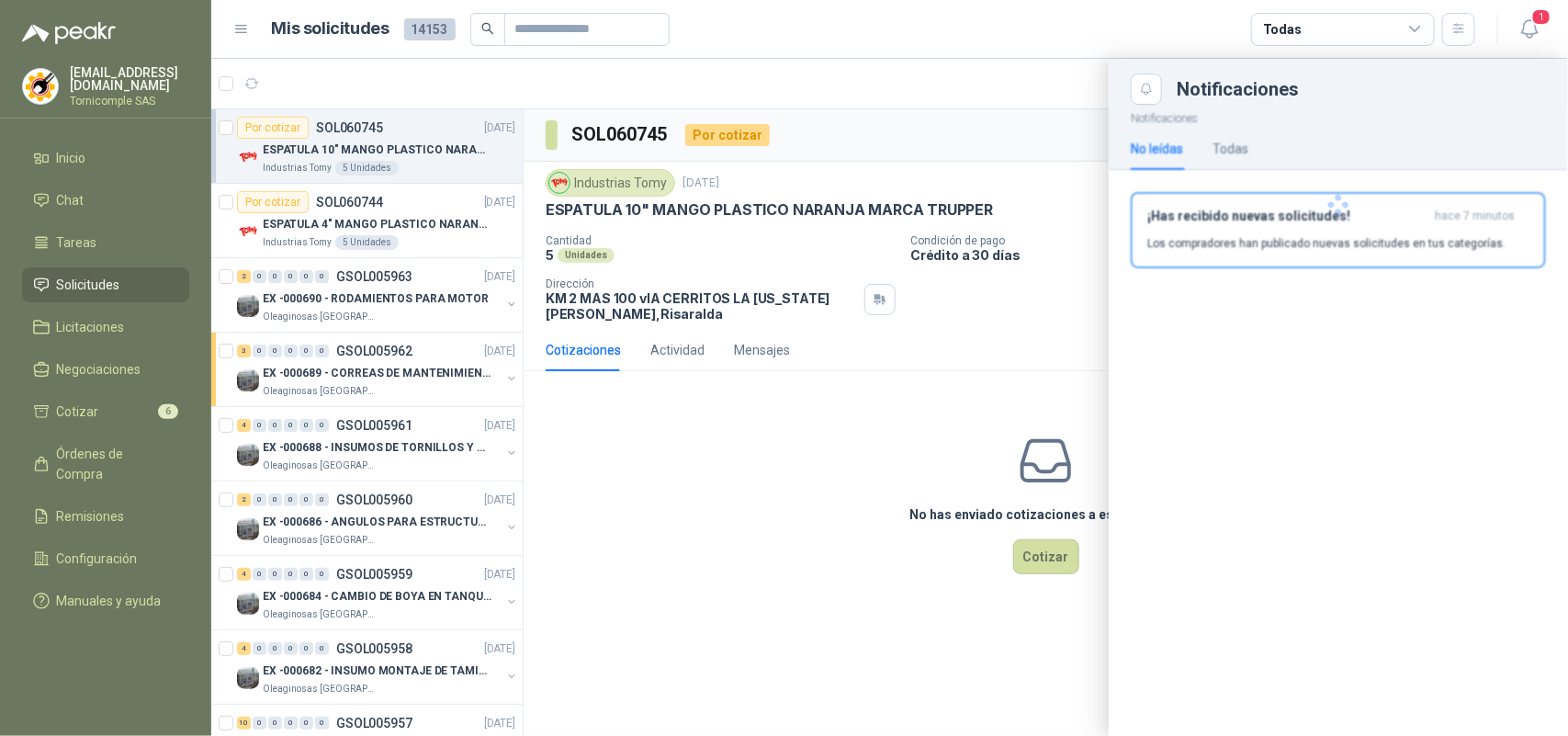
click at [1458, 255] on div at bounding box center [1338, 205] width 459 height 201
click at [1454, 253] on button "¡Has recibido nuevas solicitudes! hace 7 minutos Los compradores han publicado …" at bounding box center [1338, 230] width 415 height 76
